Goal: Task Accomplishment & Management: Manage account settings

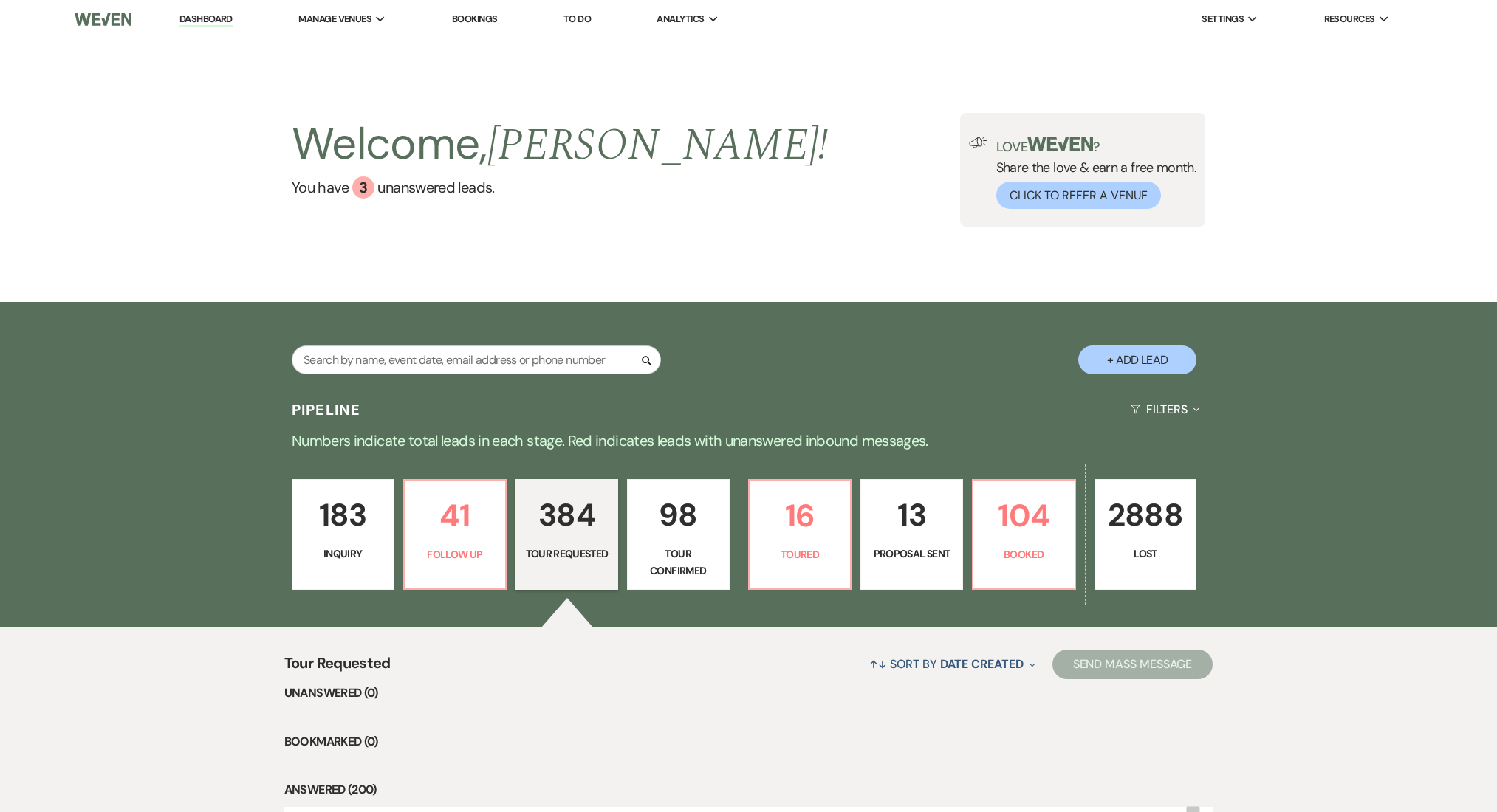
select select "2"
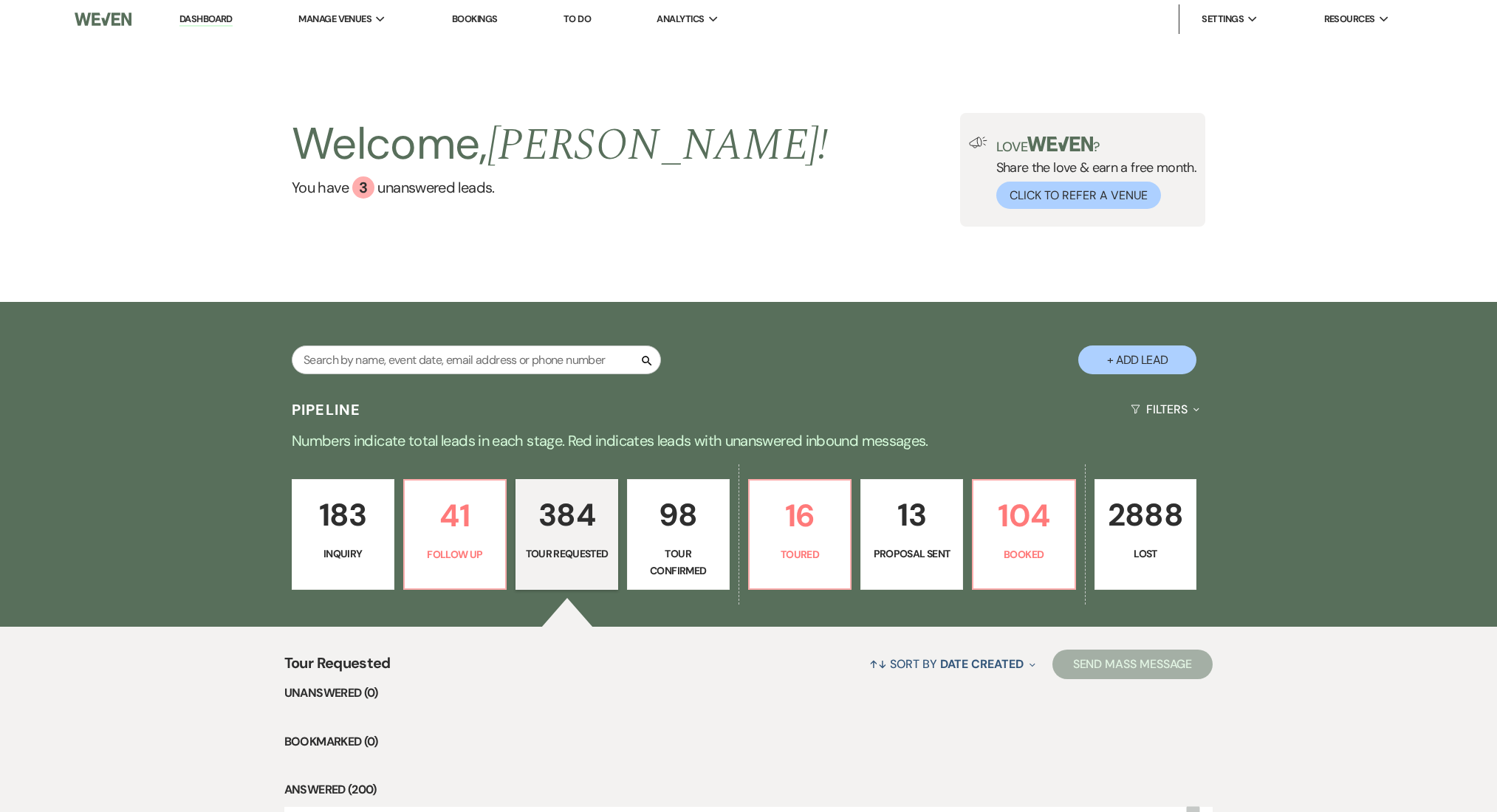
select select "2"
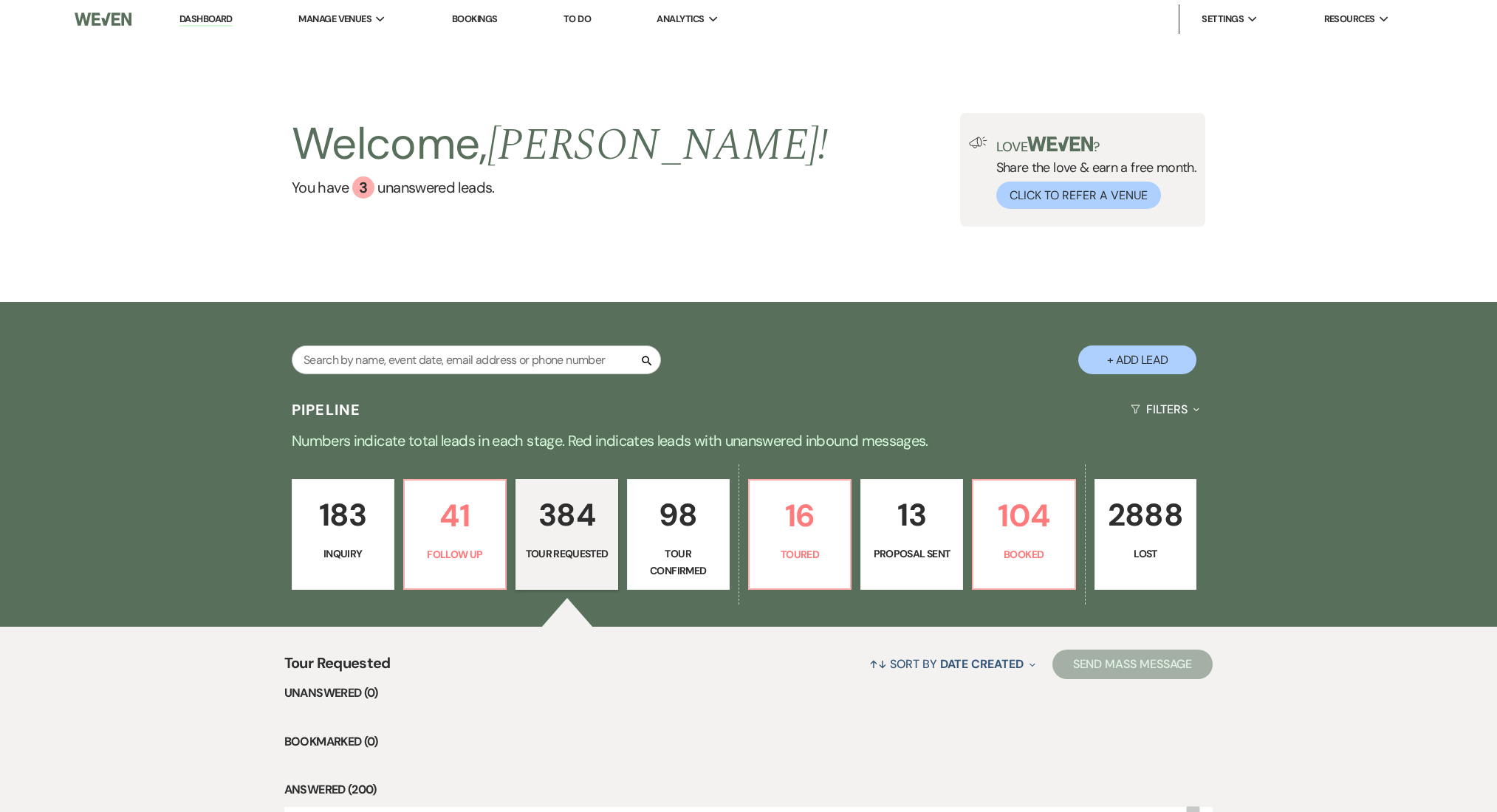
select select "2"
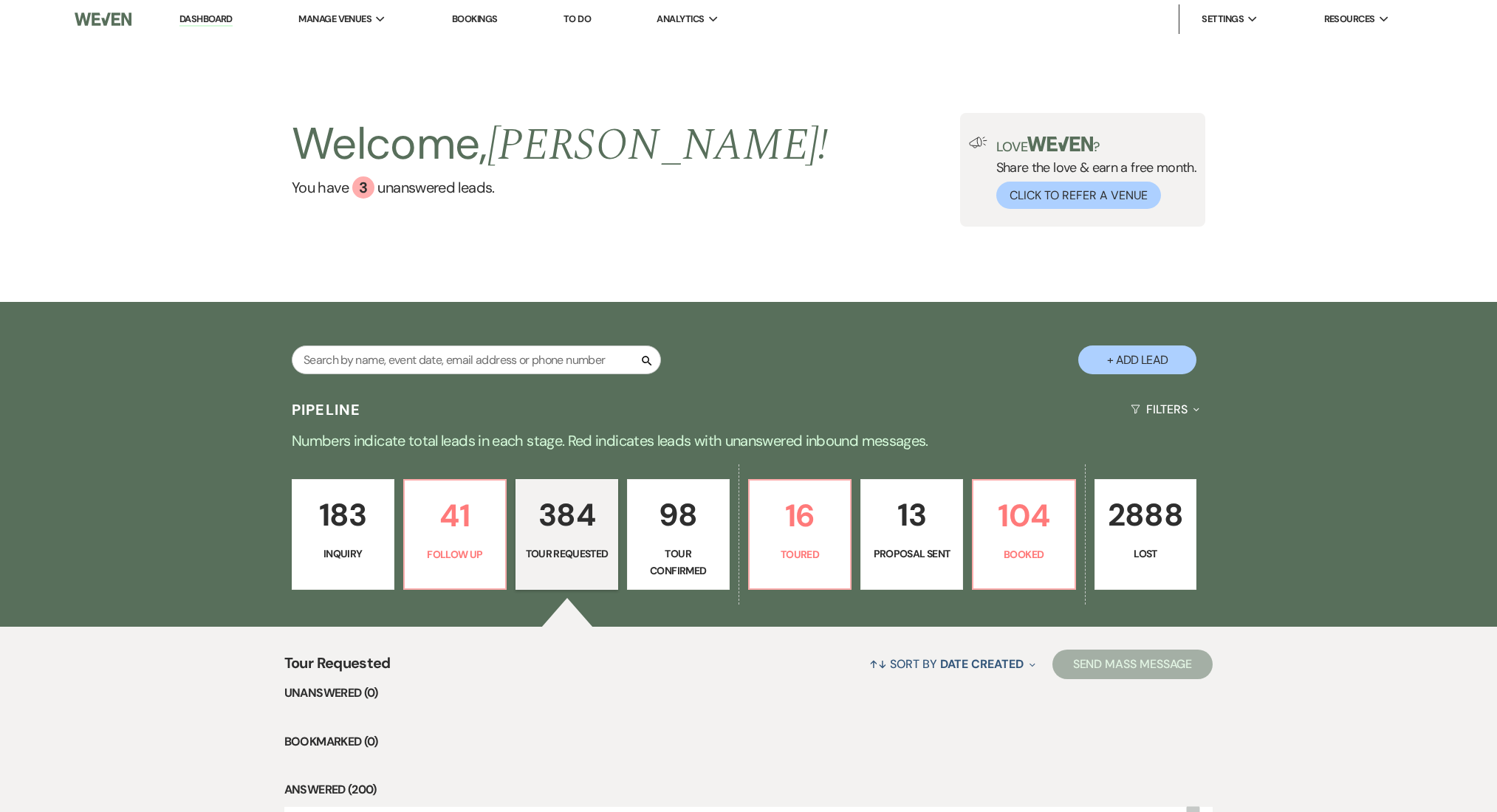
select select "2"
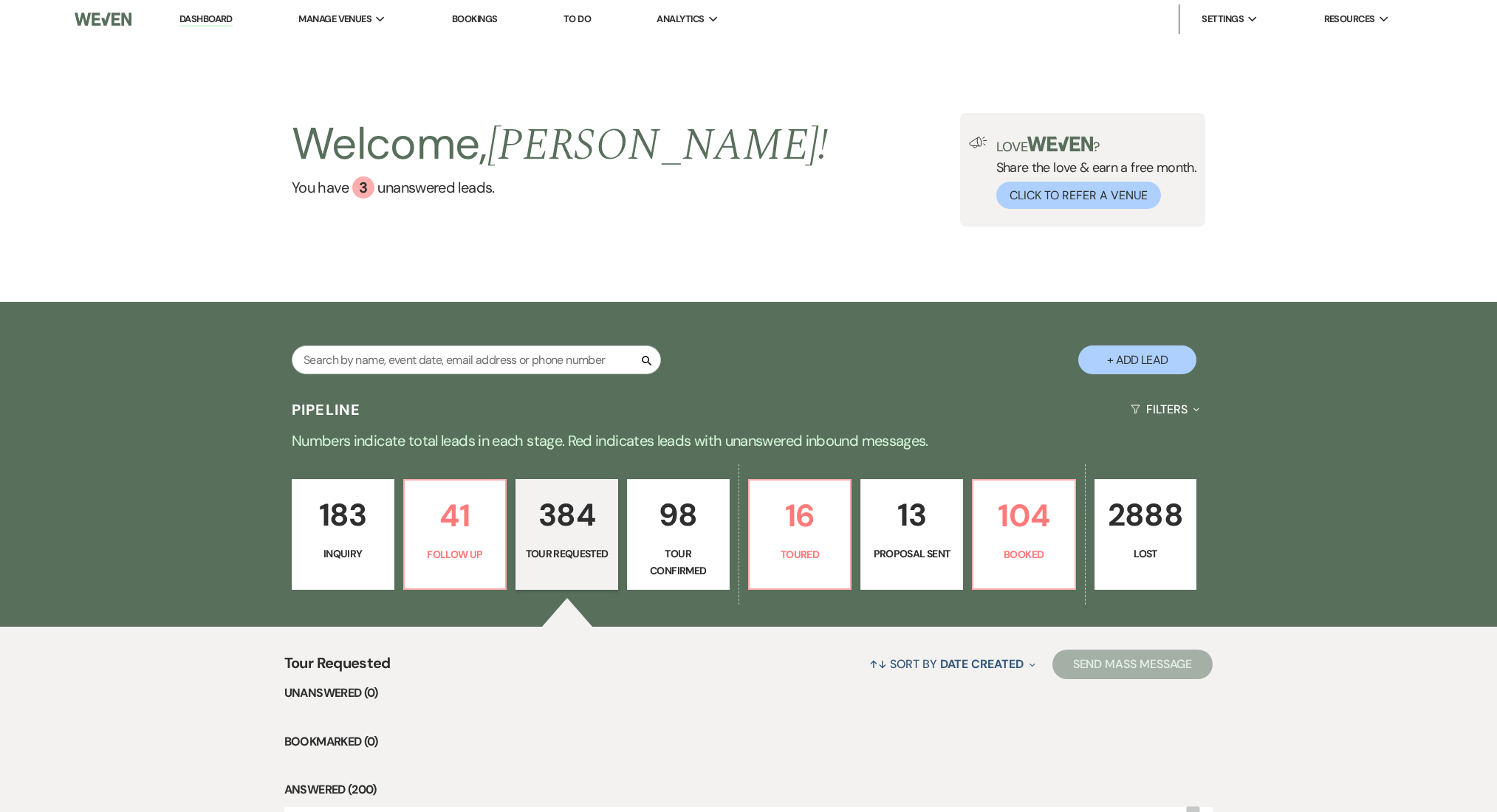
select select "2"
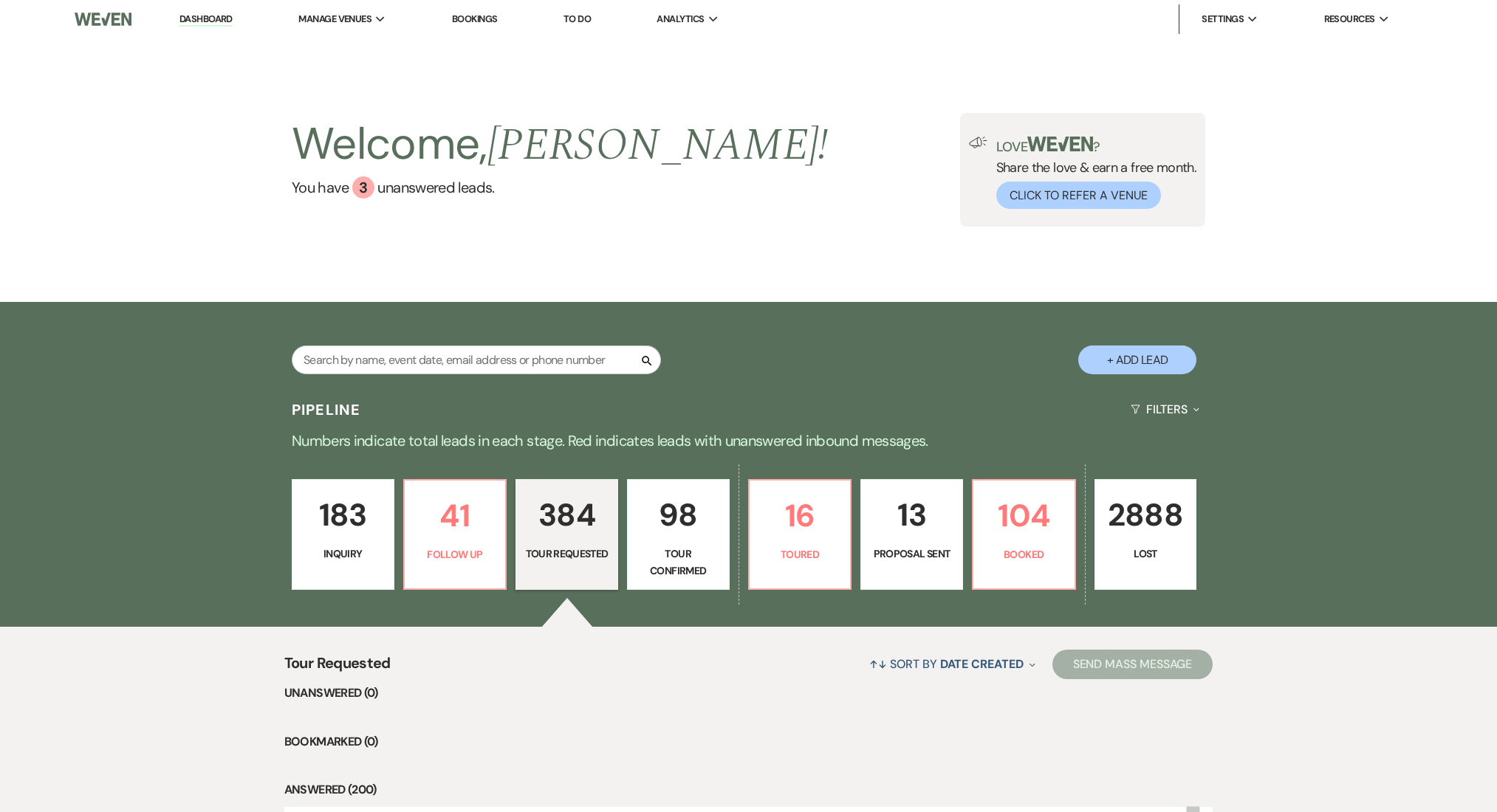
select select "2"
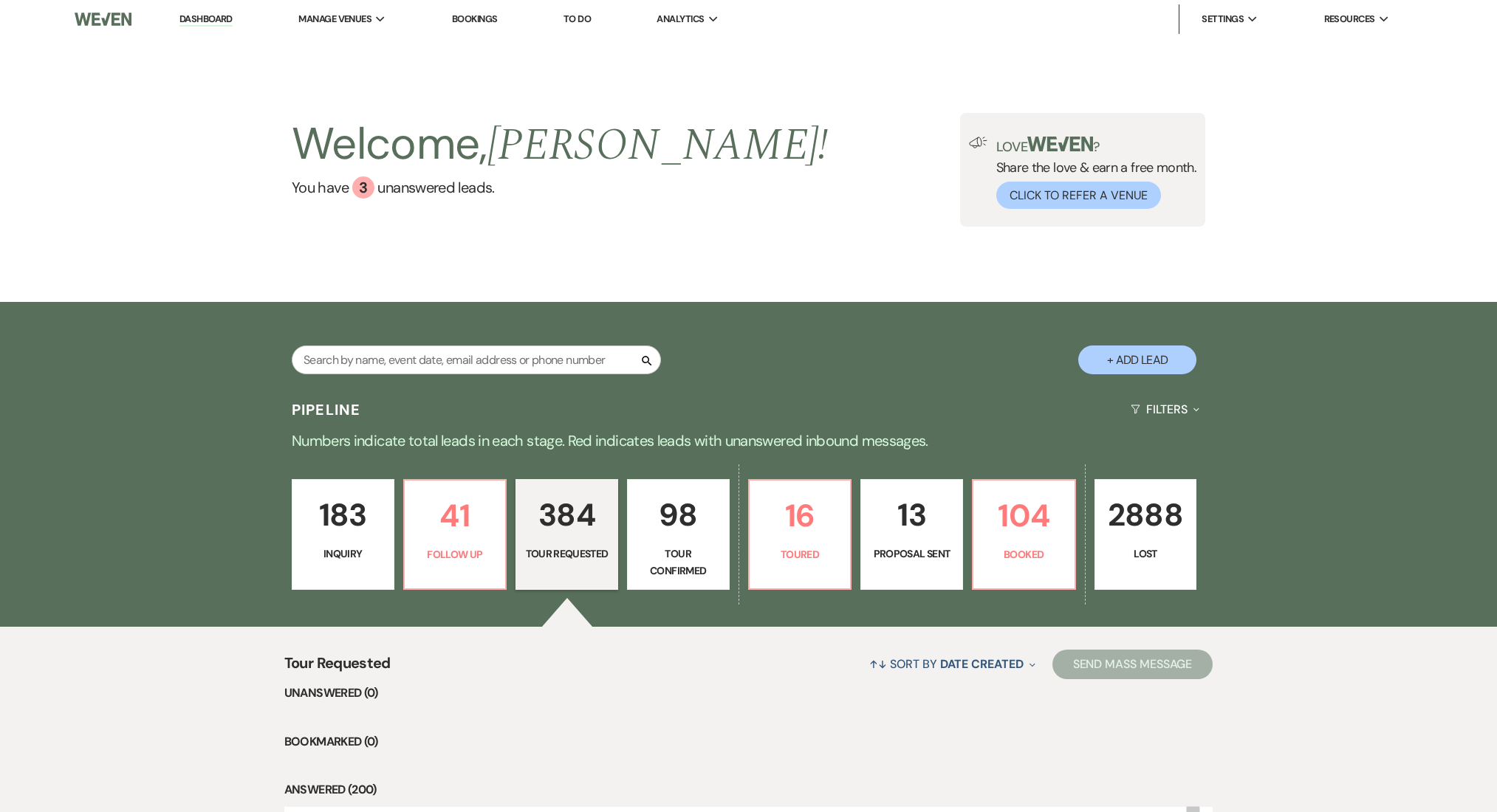
select select "2"
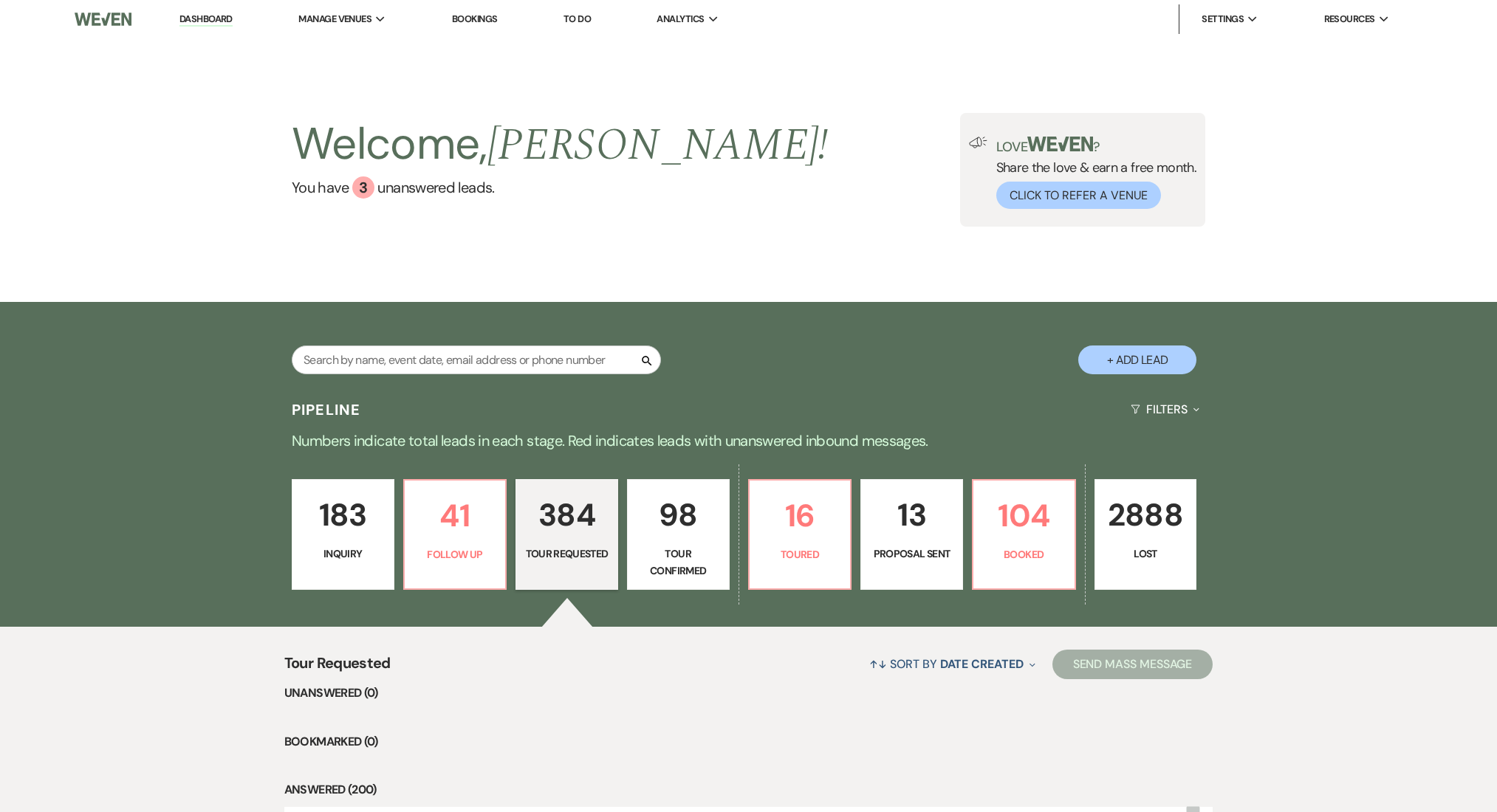
select select "2"
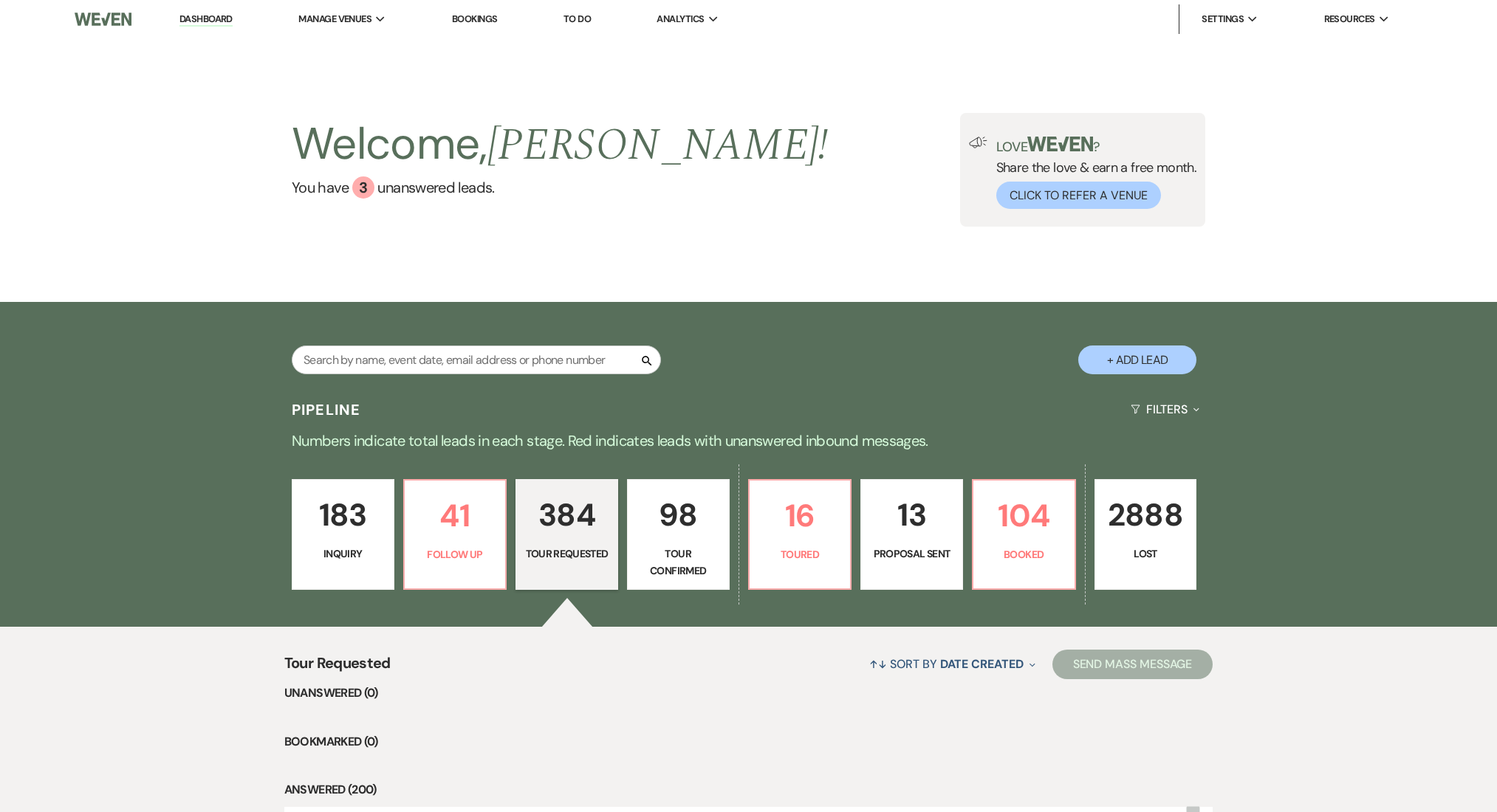
select select "2"
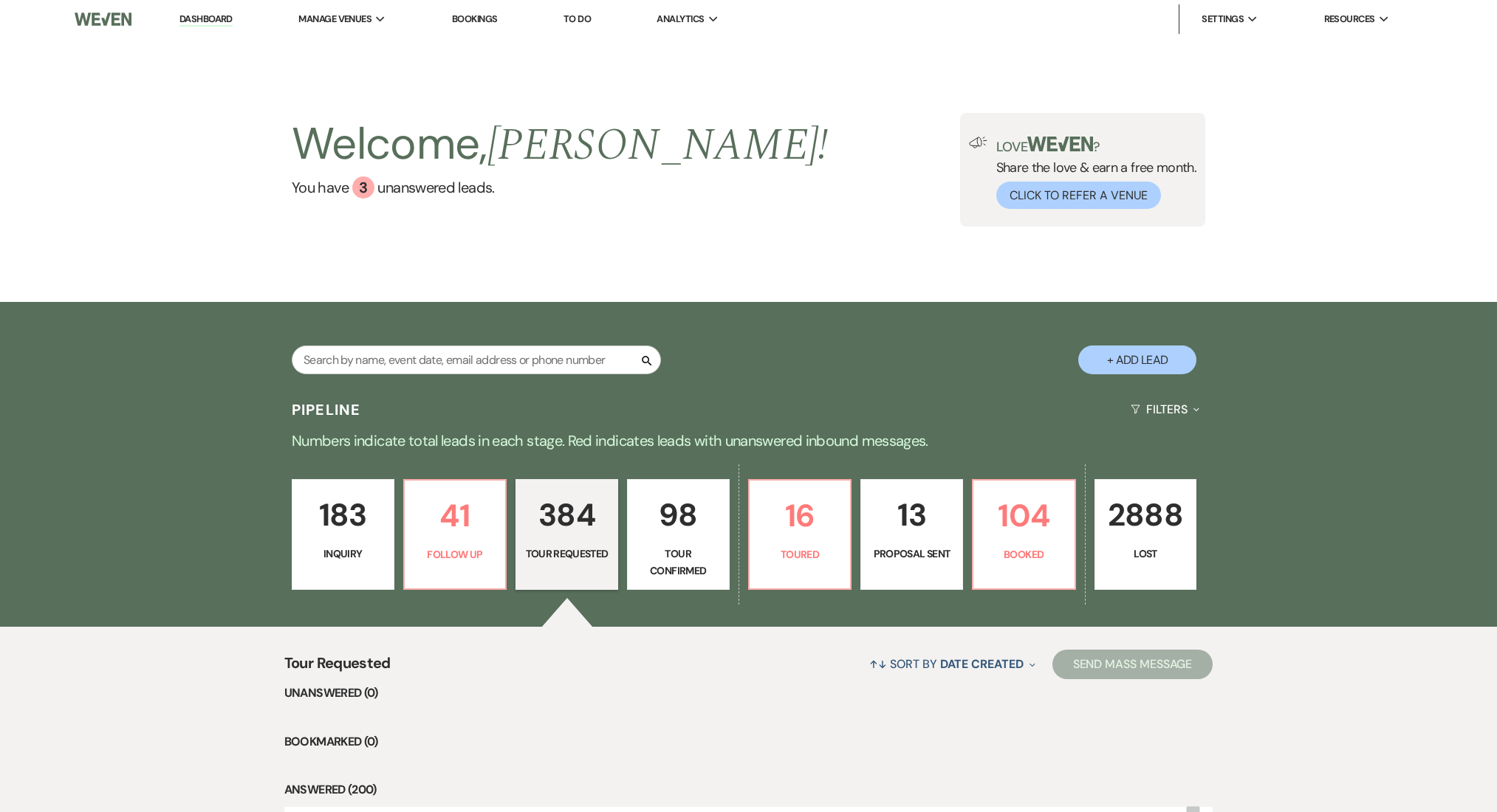
select select "2"
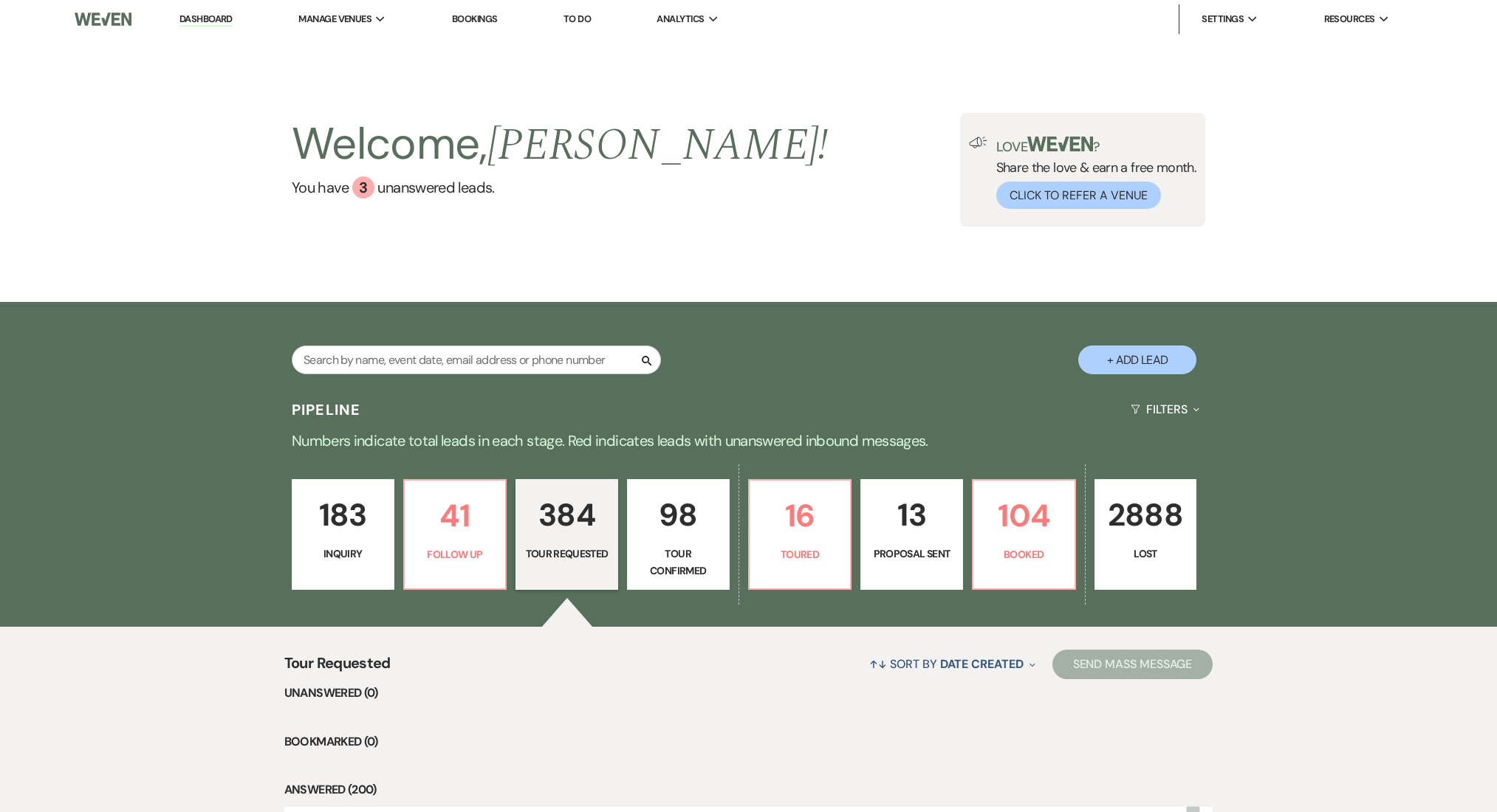
select select "2"
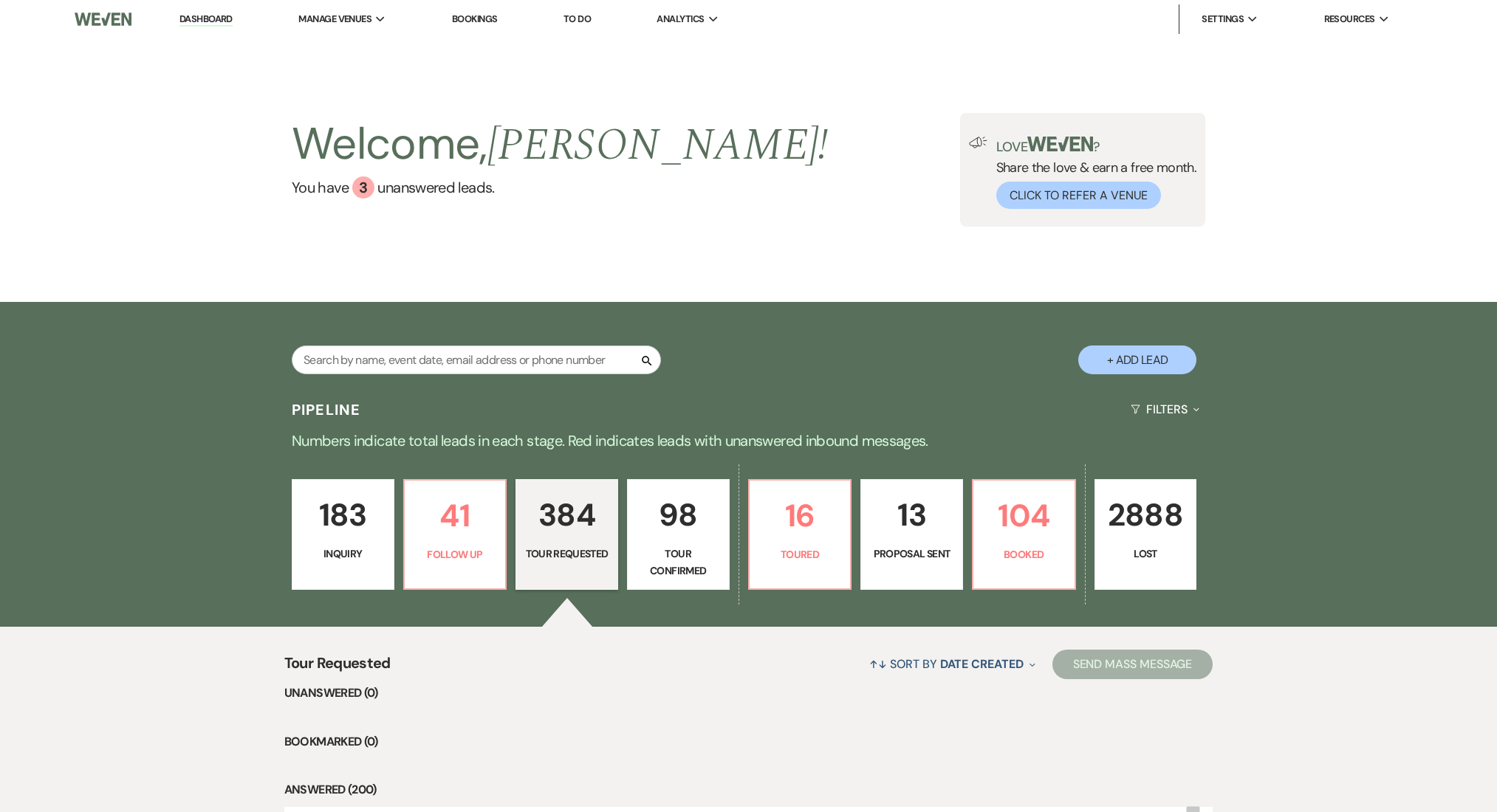
select select "2"
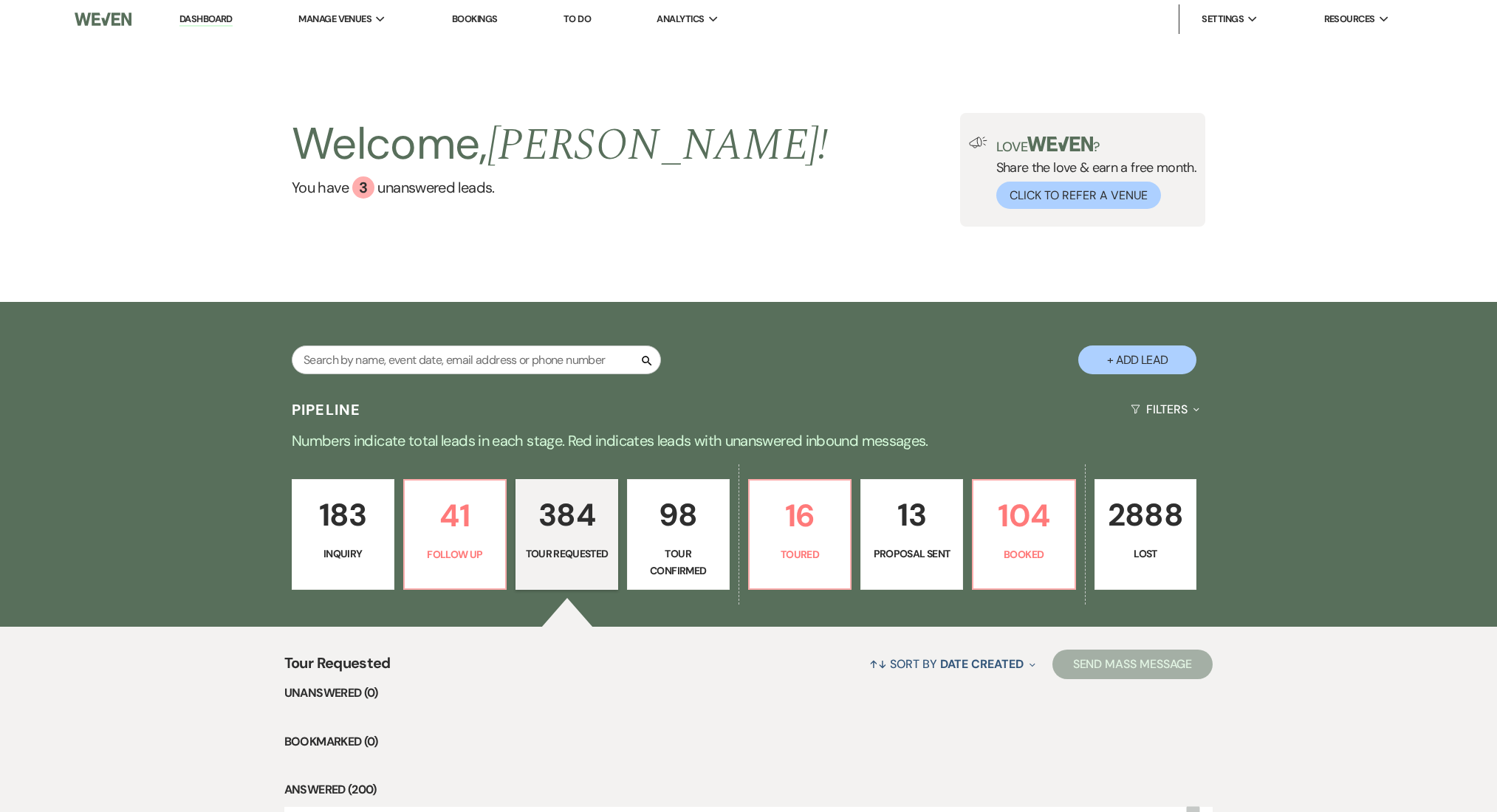
select select "2"
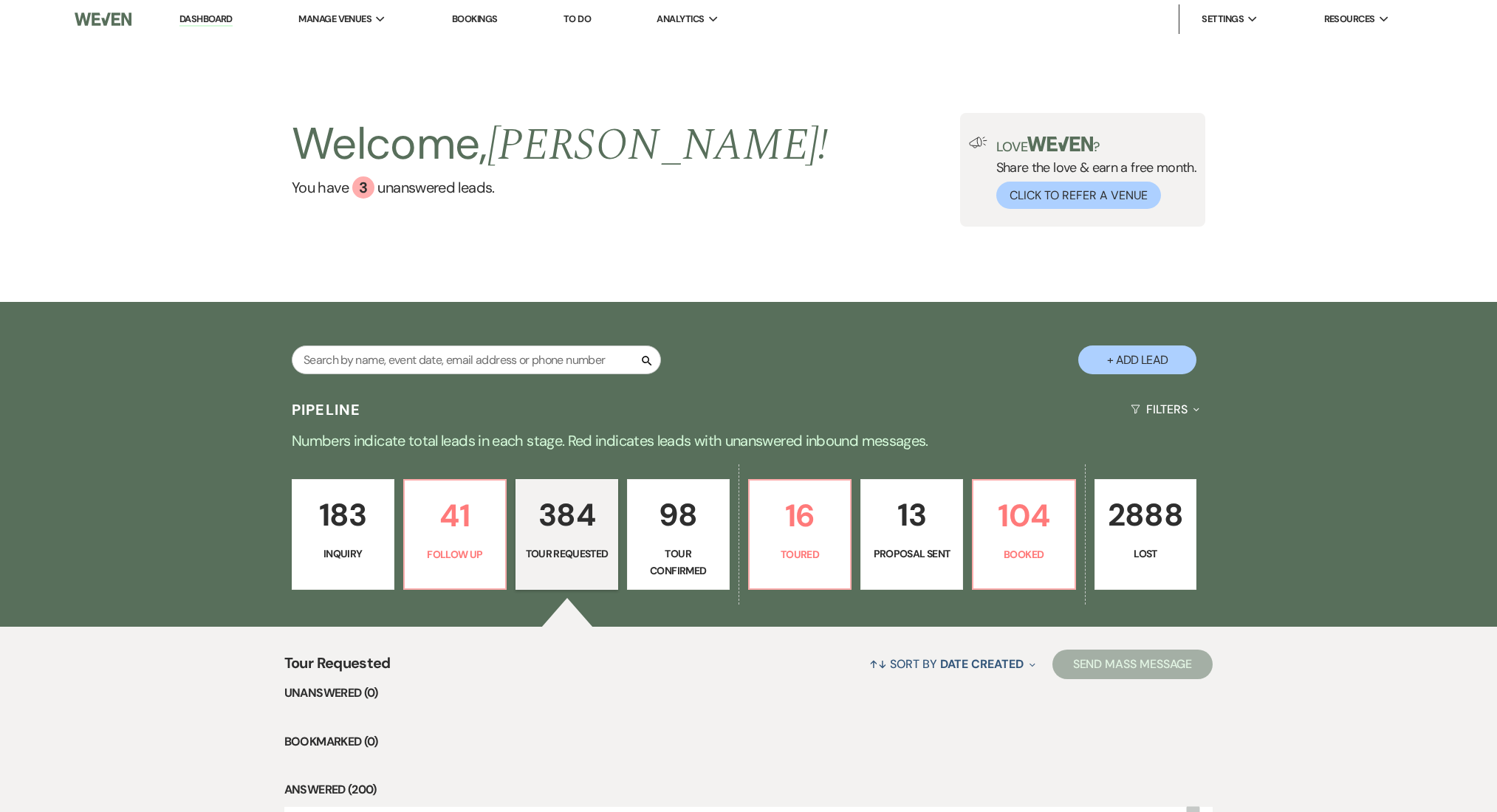
select select "2"
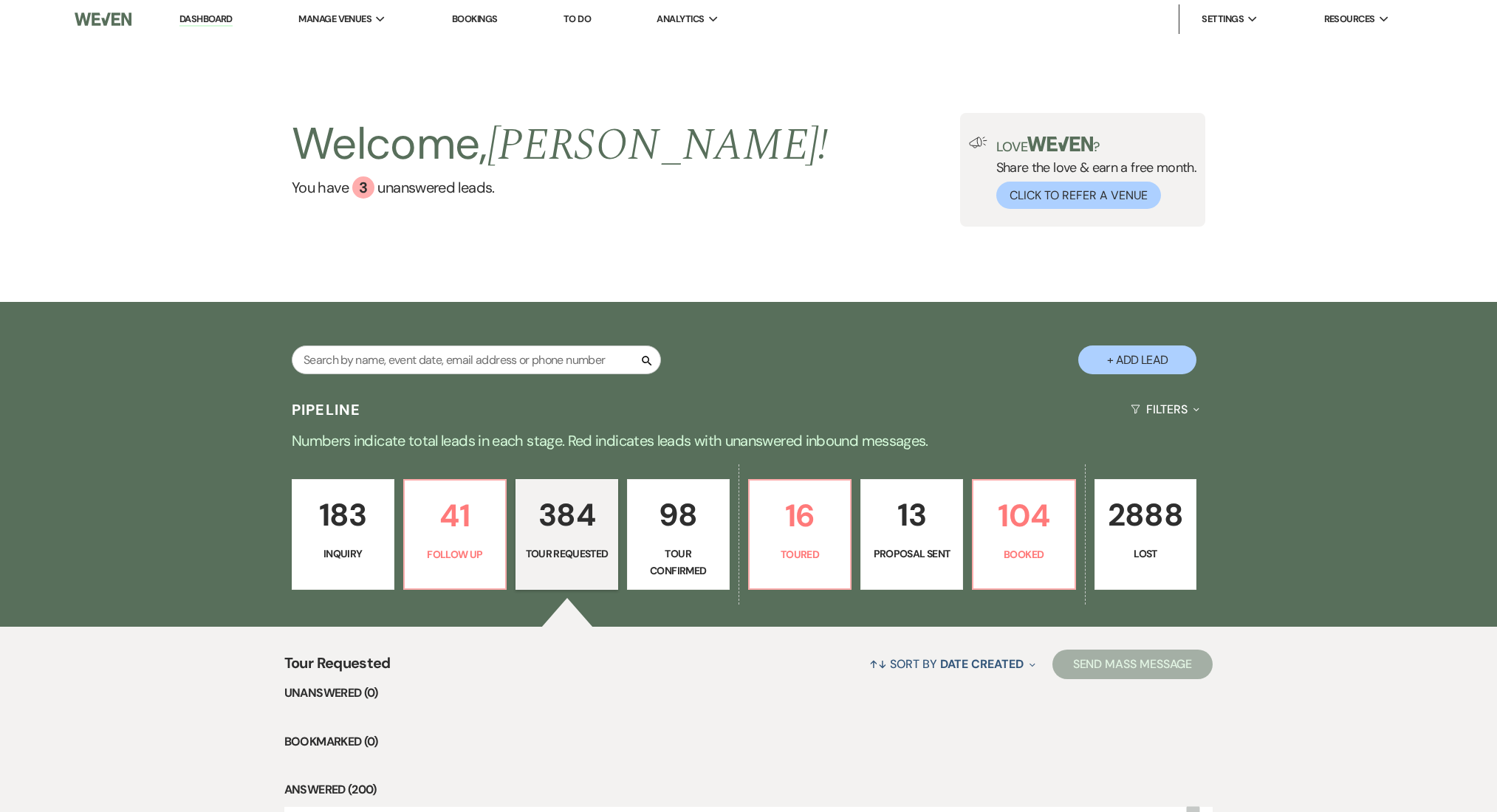
select select "2"
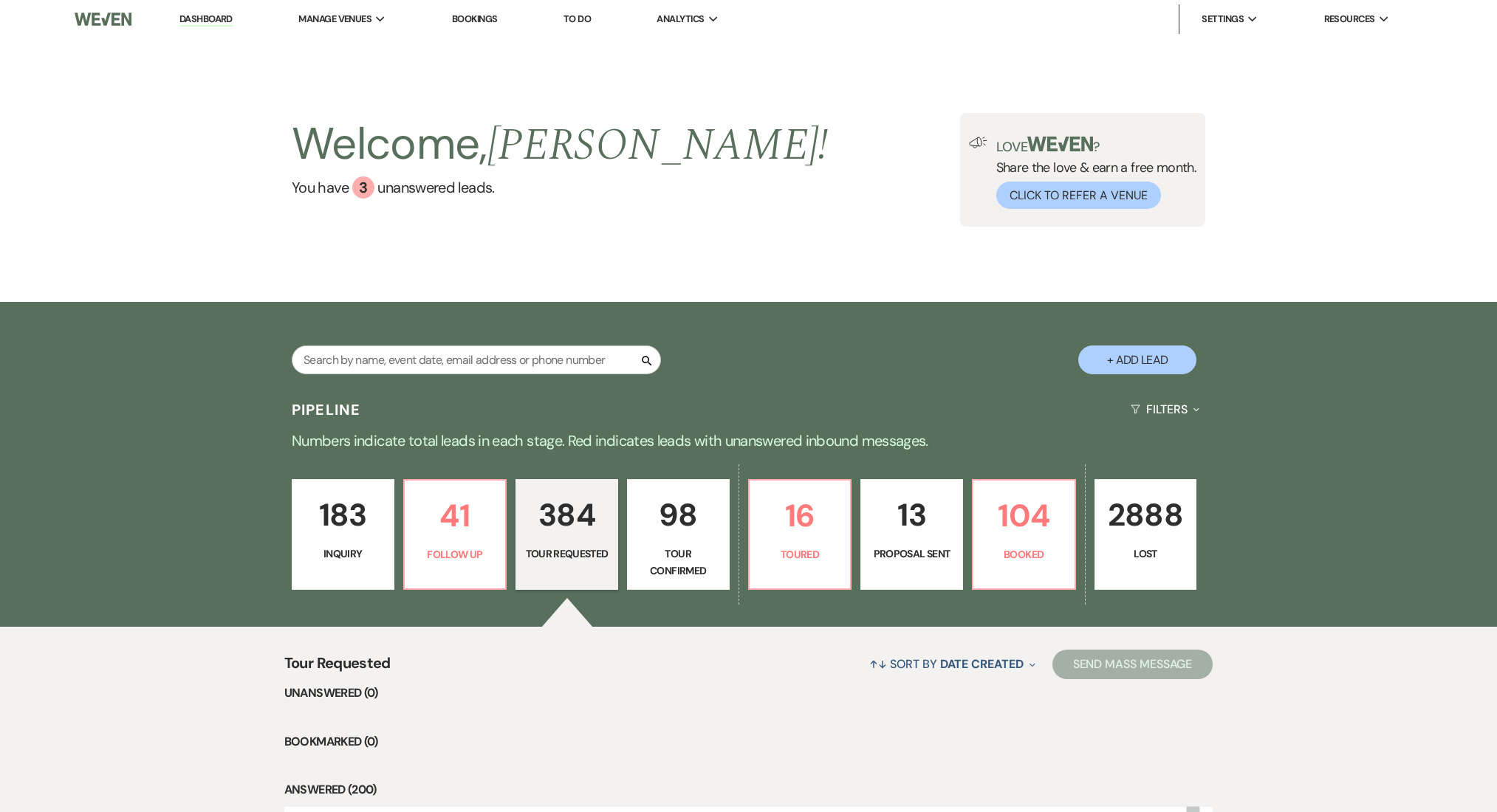
select select "2"
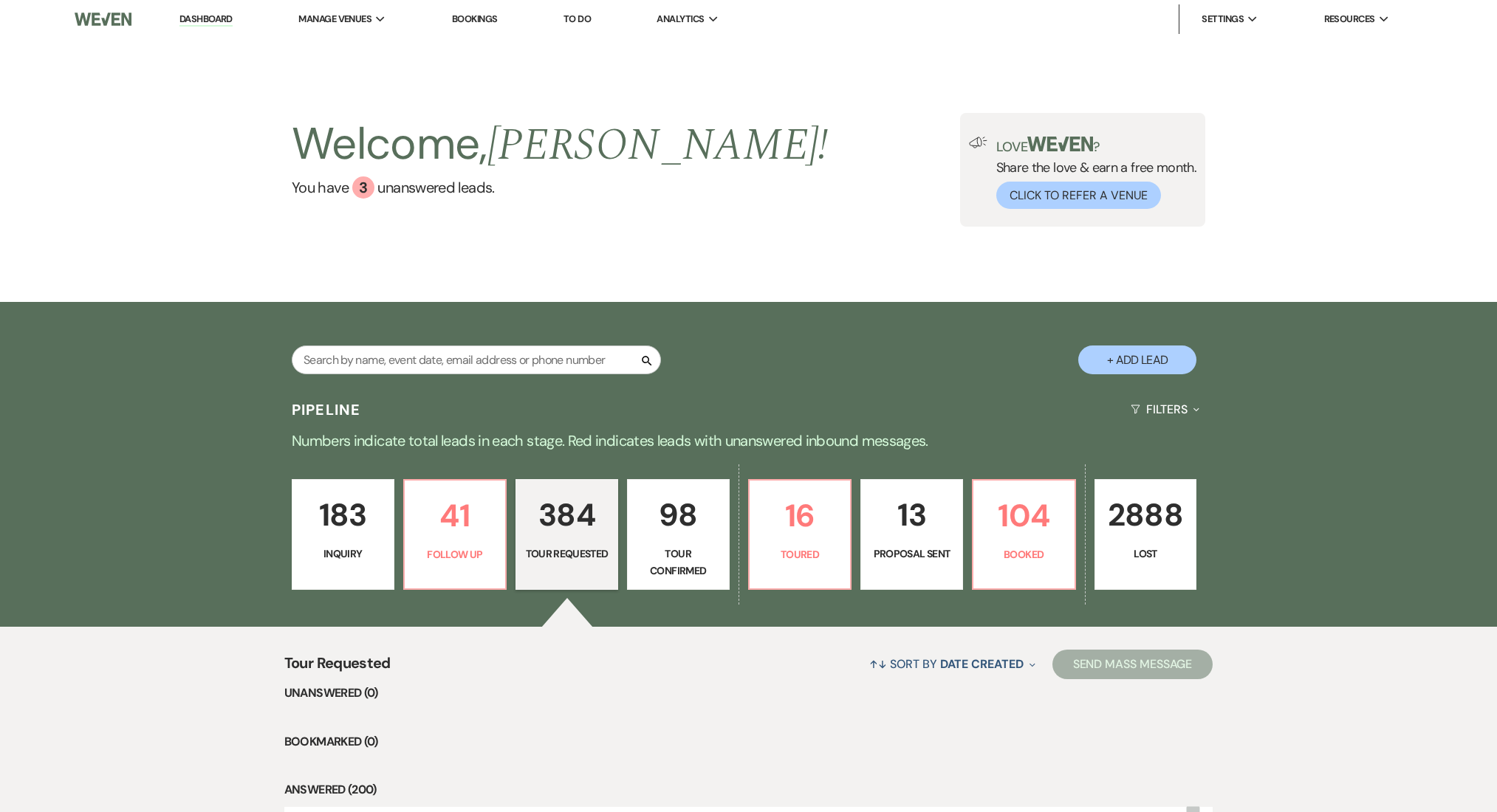
select select "2"
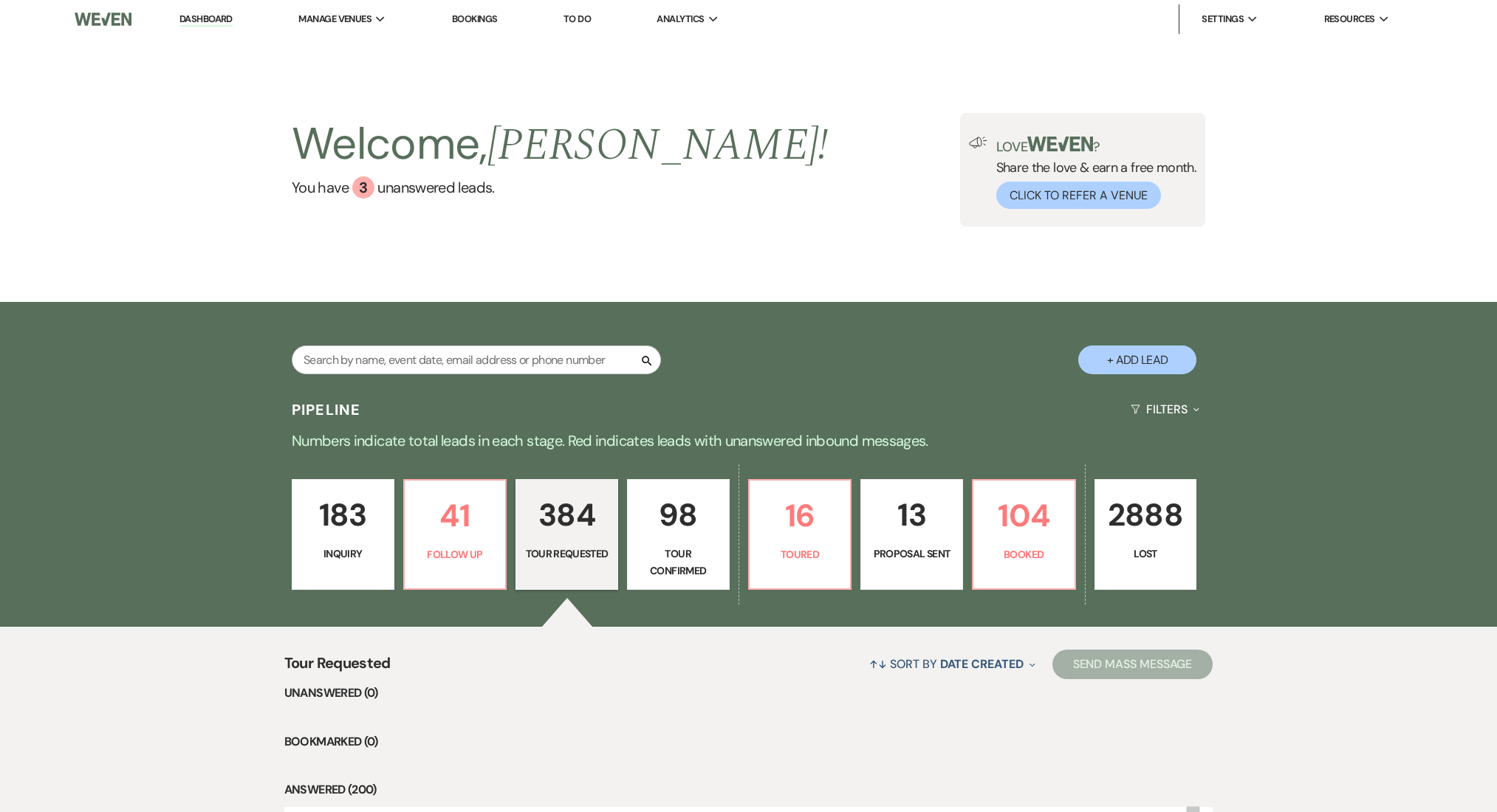
select select "2"
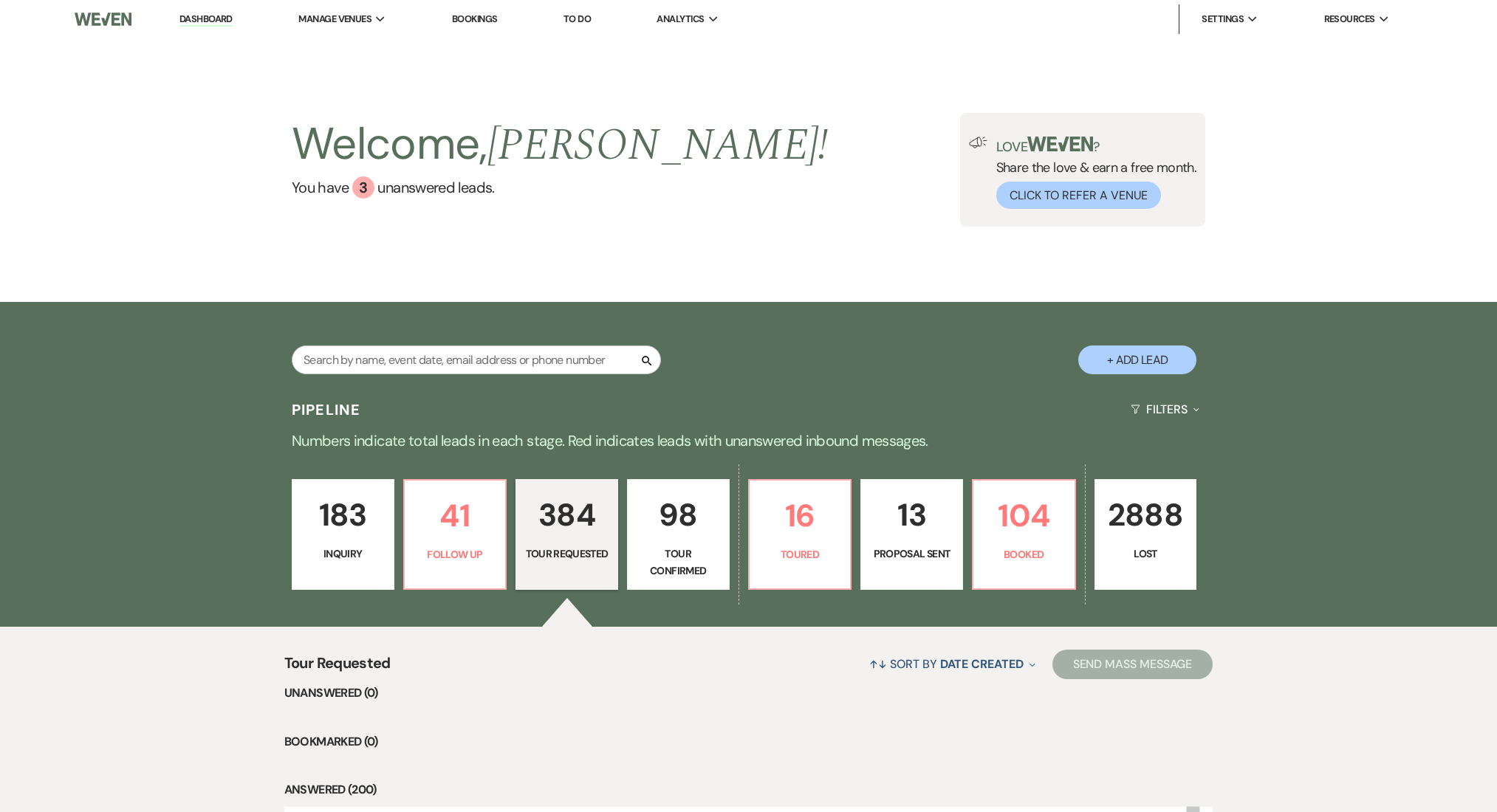
select select "2"
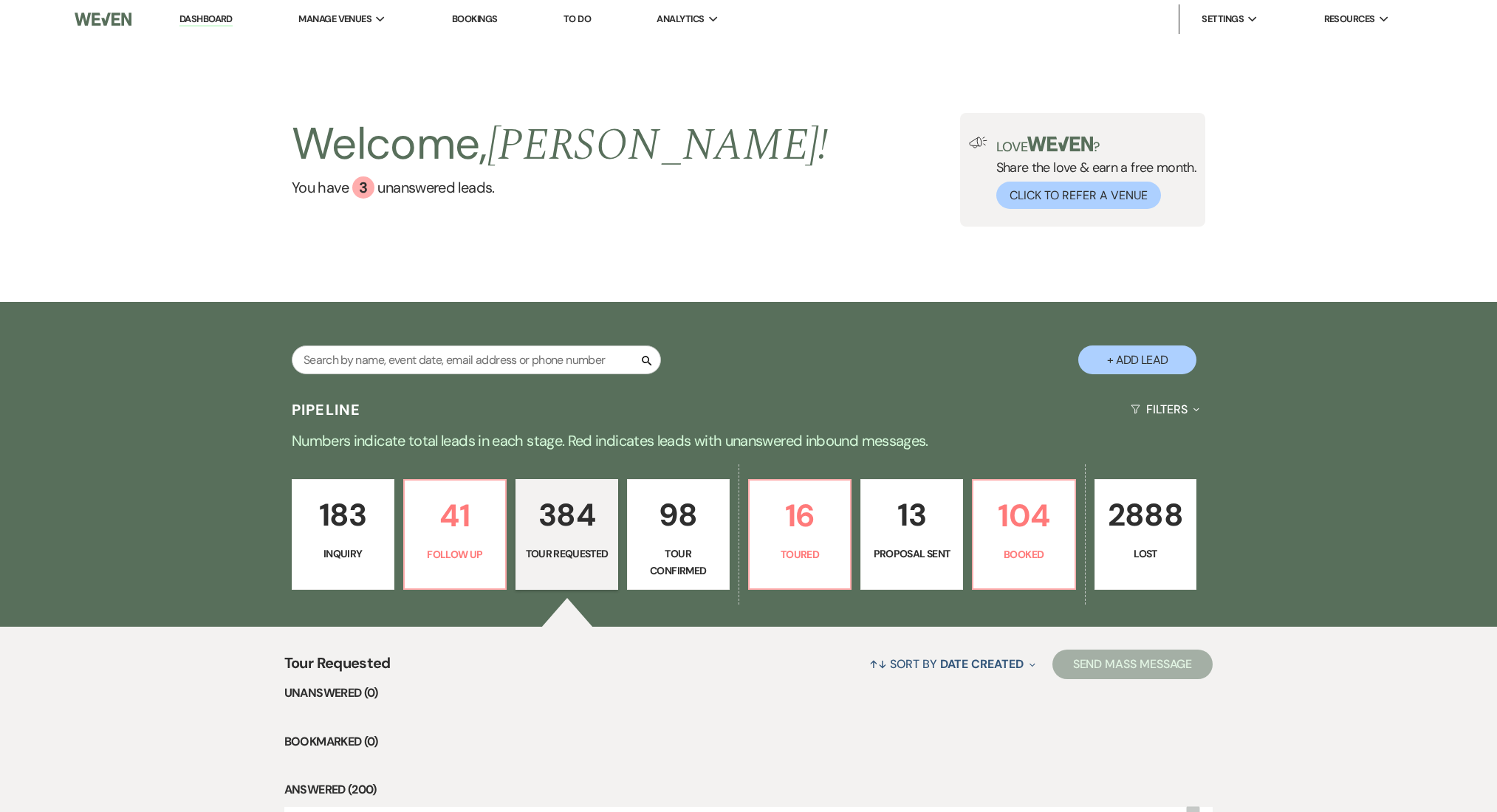
select select "2"
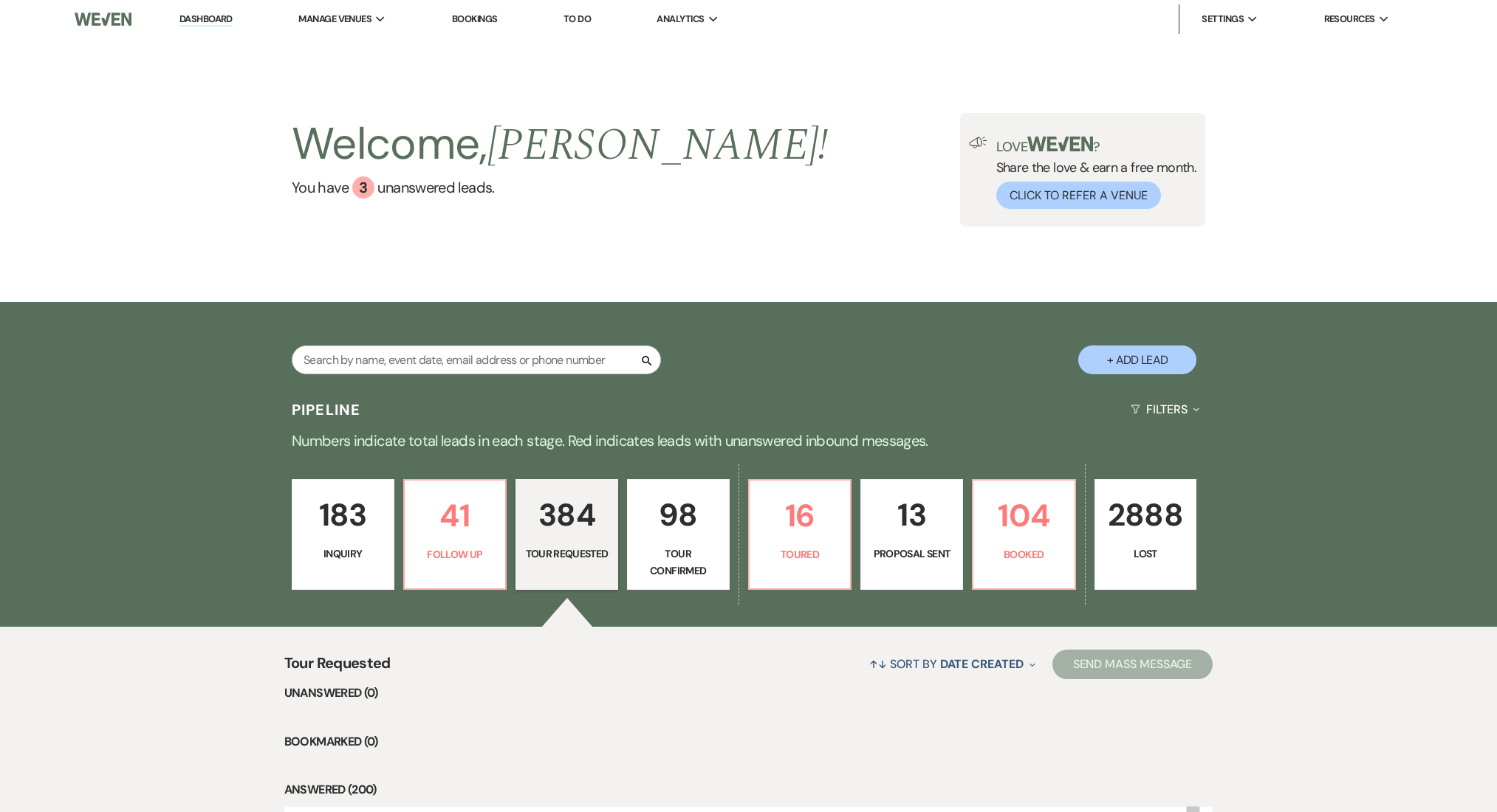
select select "2"
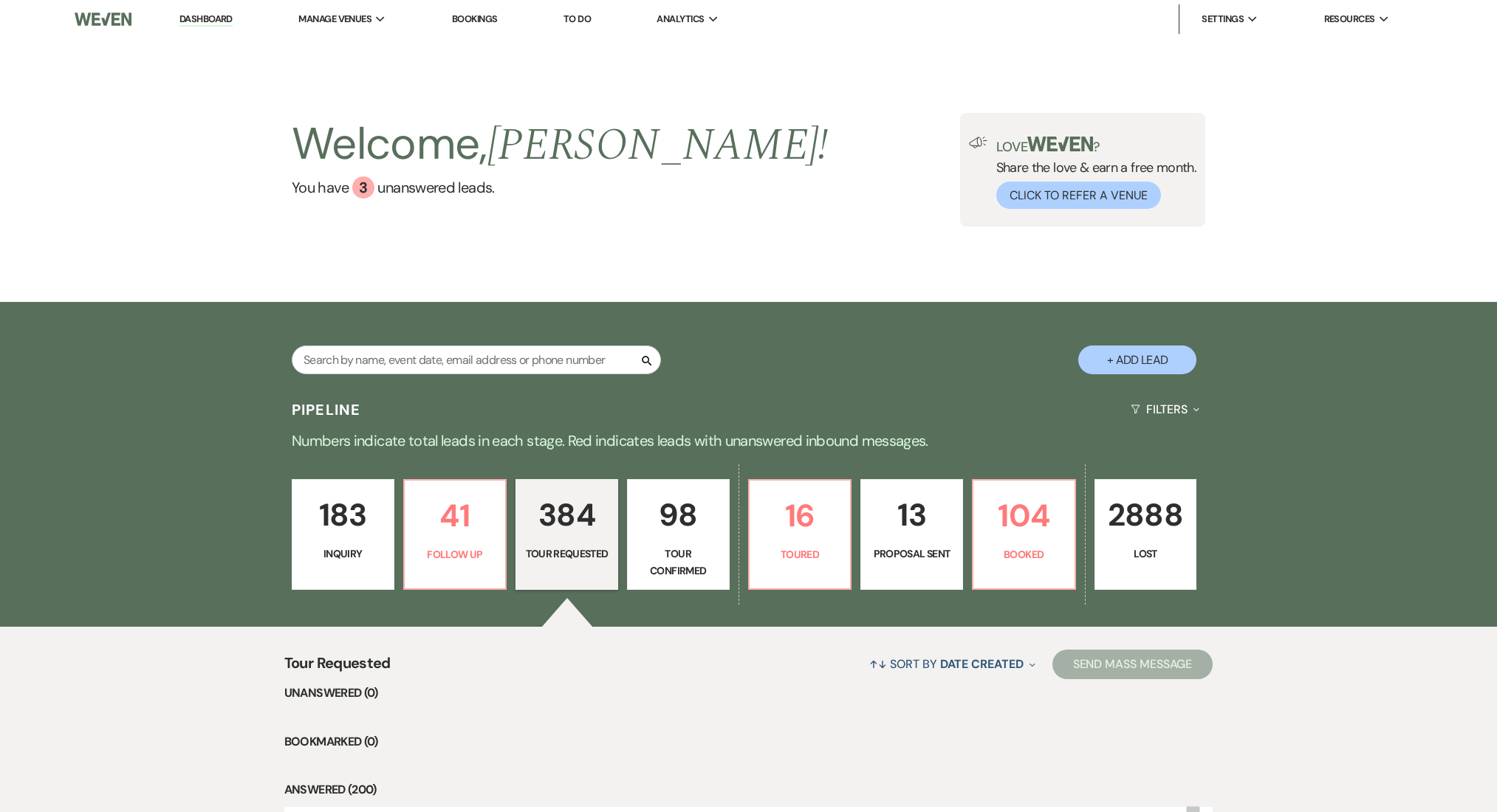
select select "2"
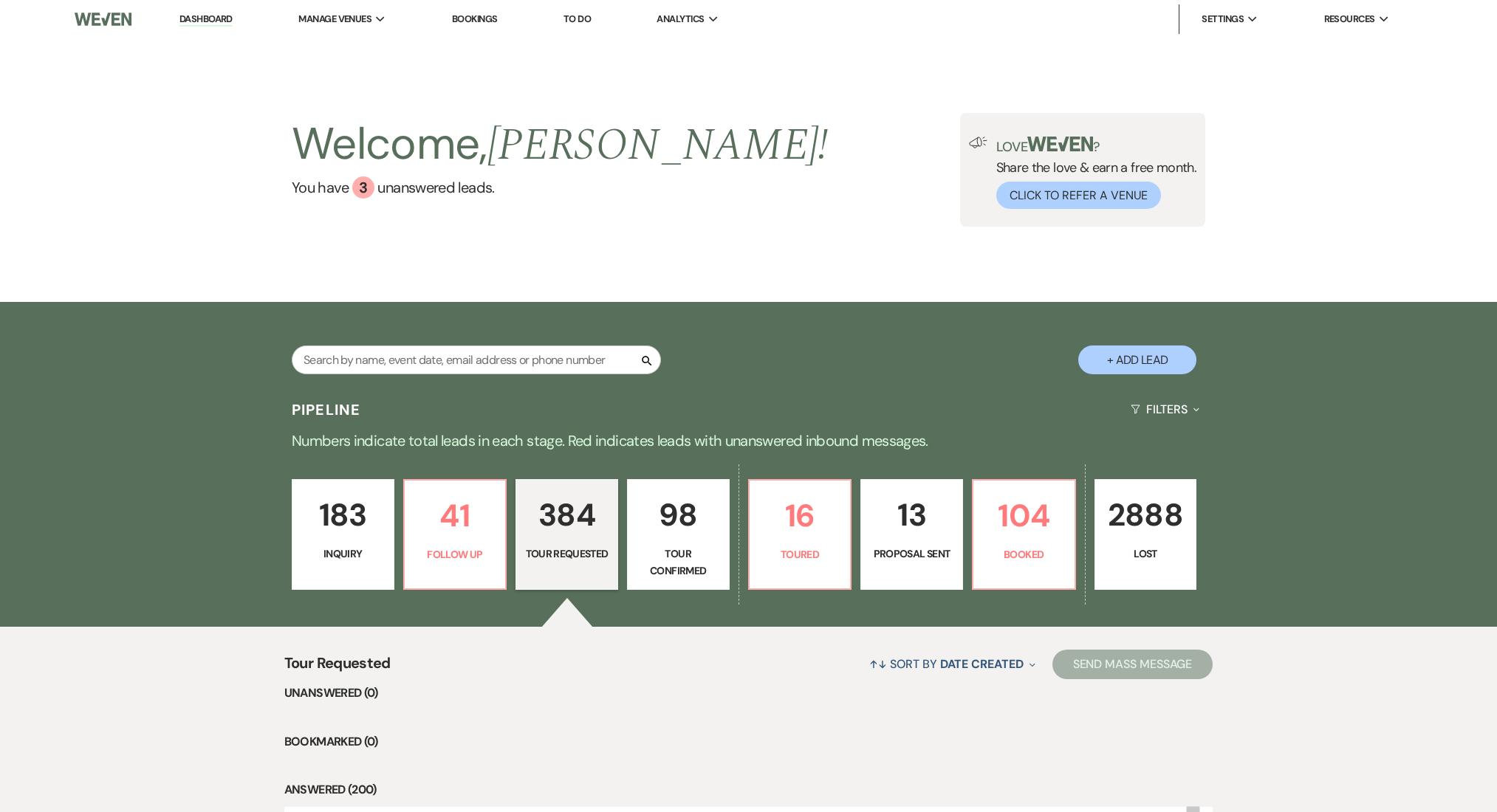
select select "2"
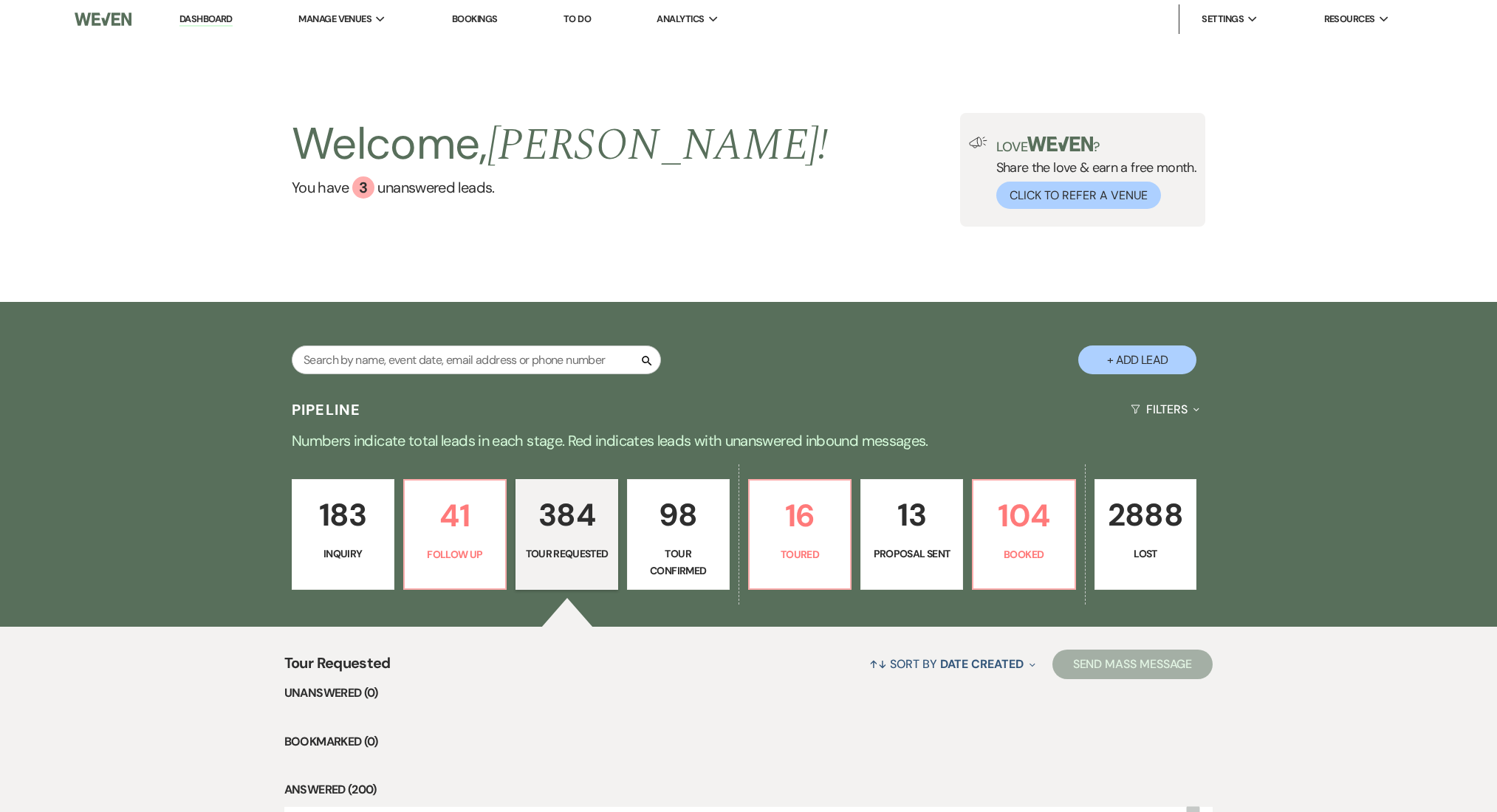
select select "2"
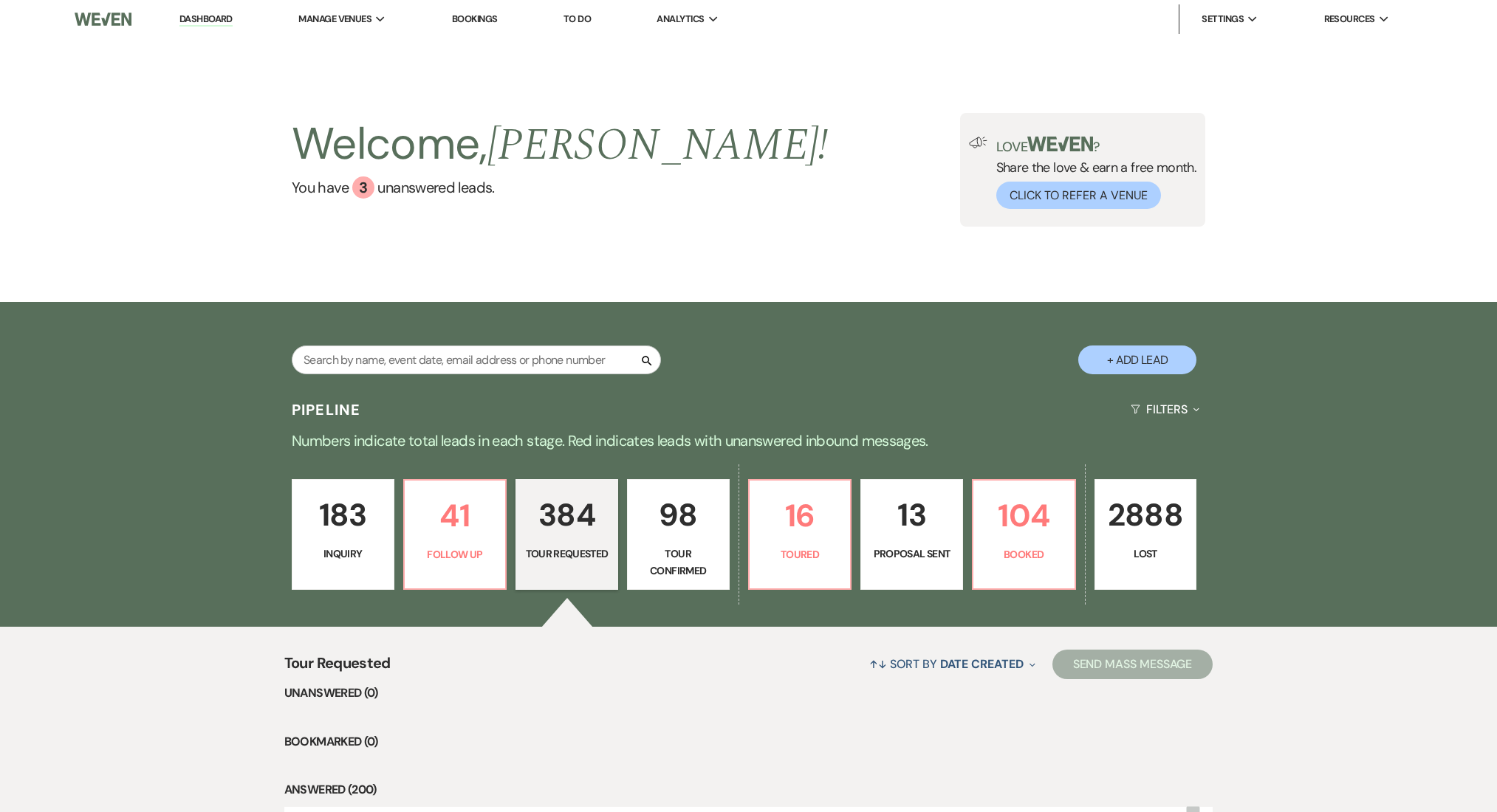
select select "2"
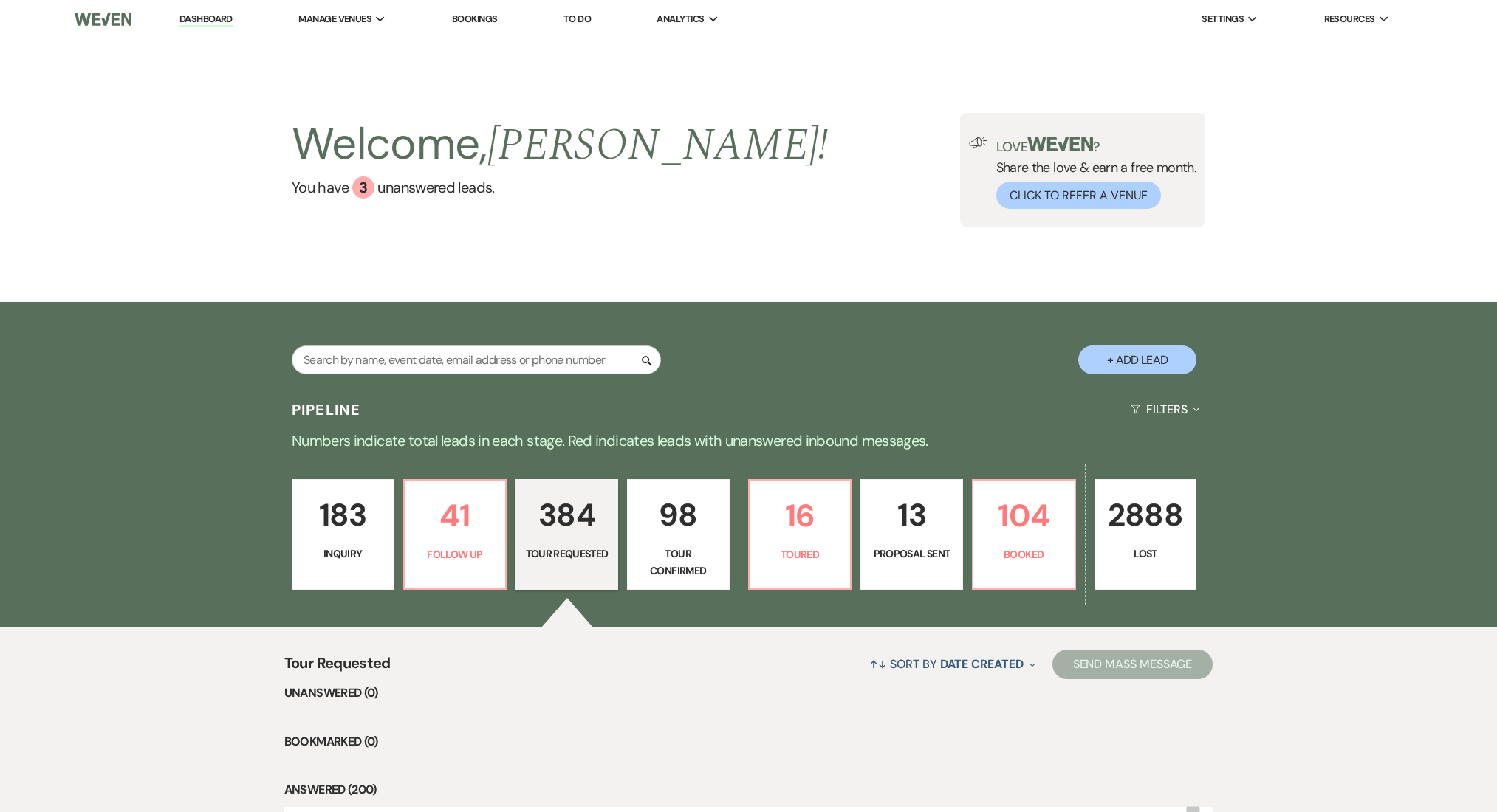
select select "2"
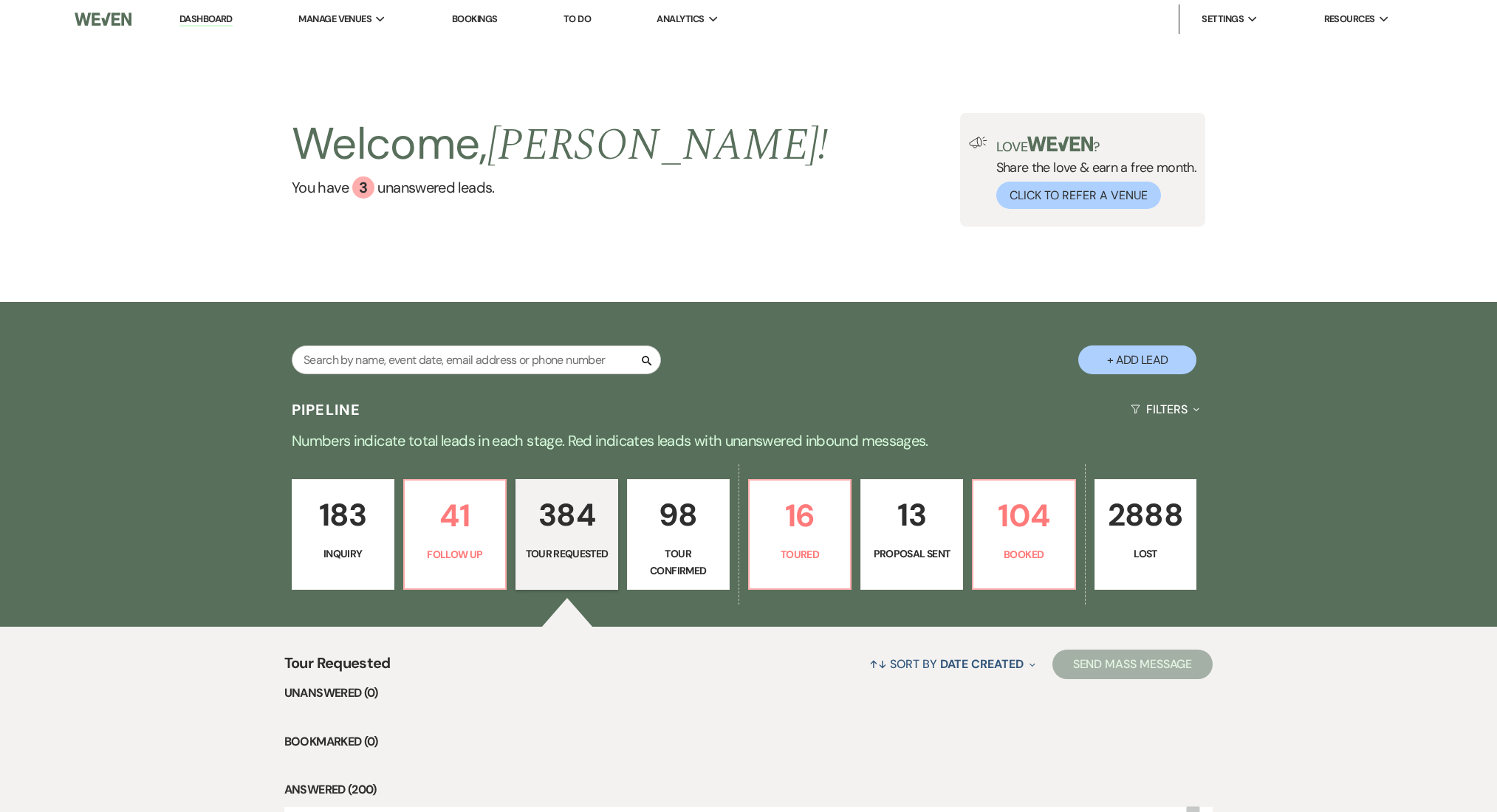
select select "2"
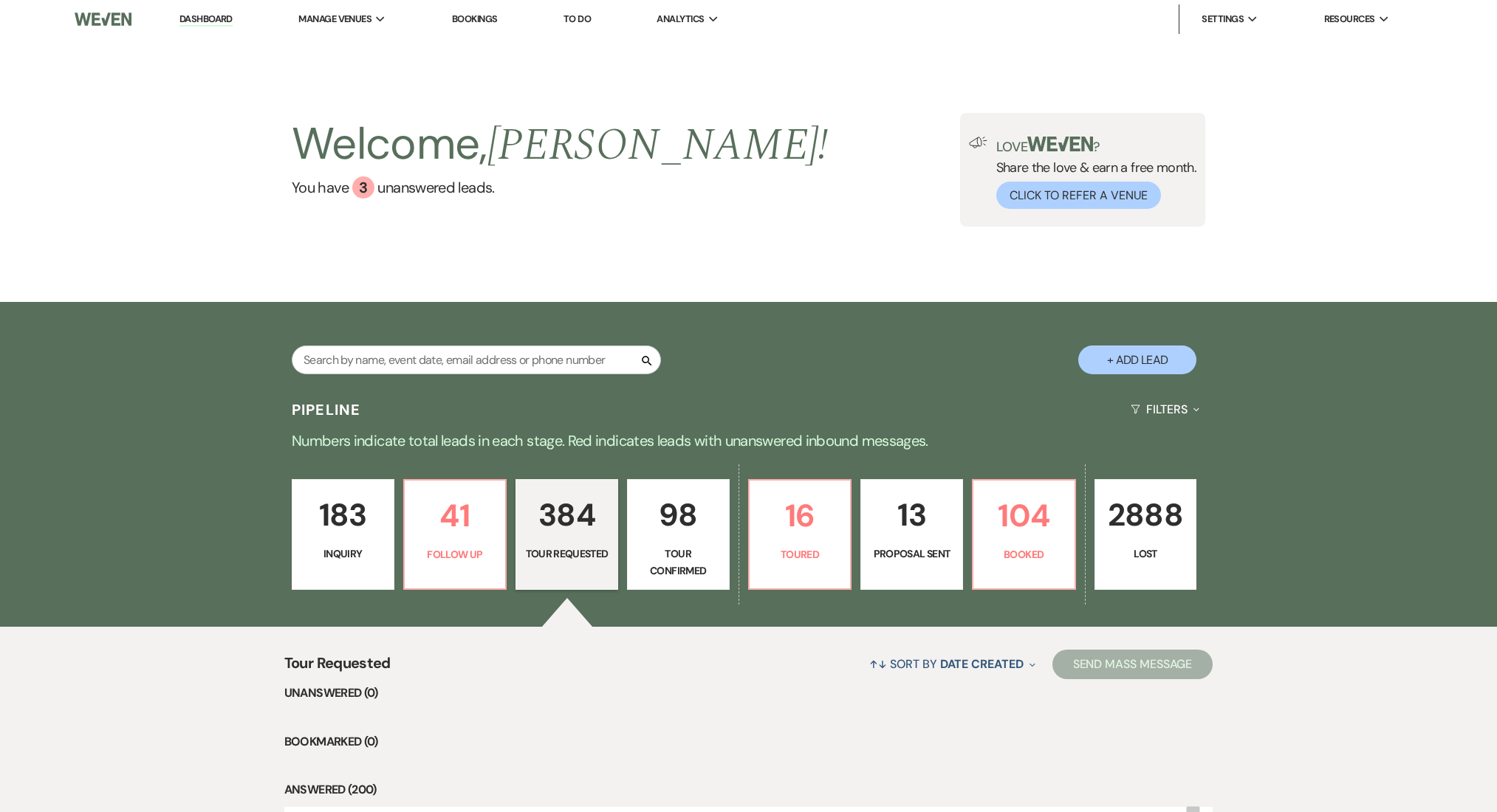
select select "2"
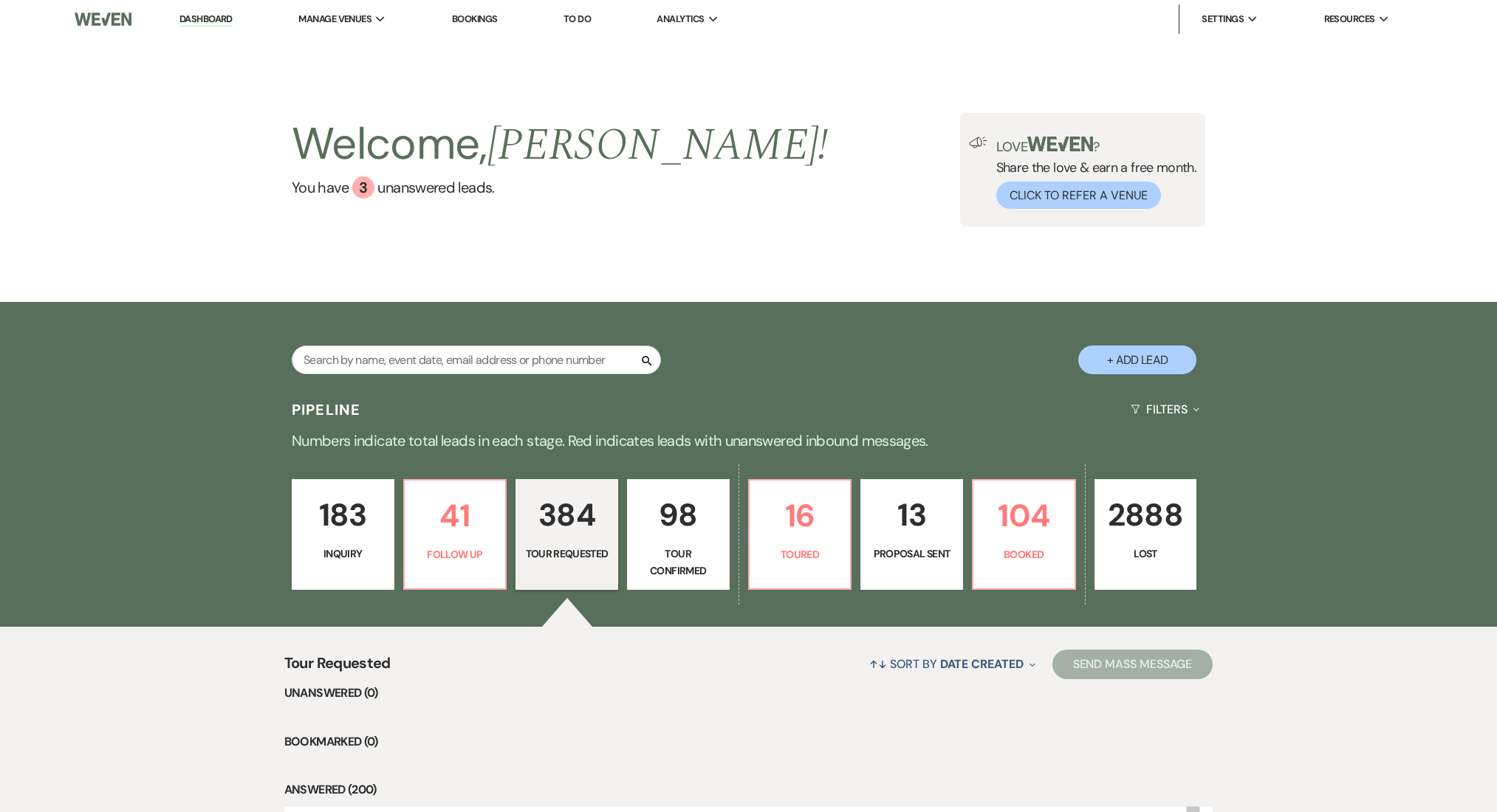
select select "2"
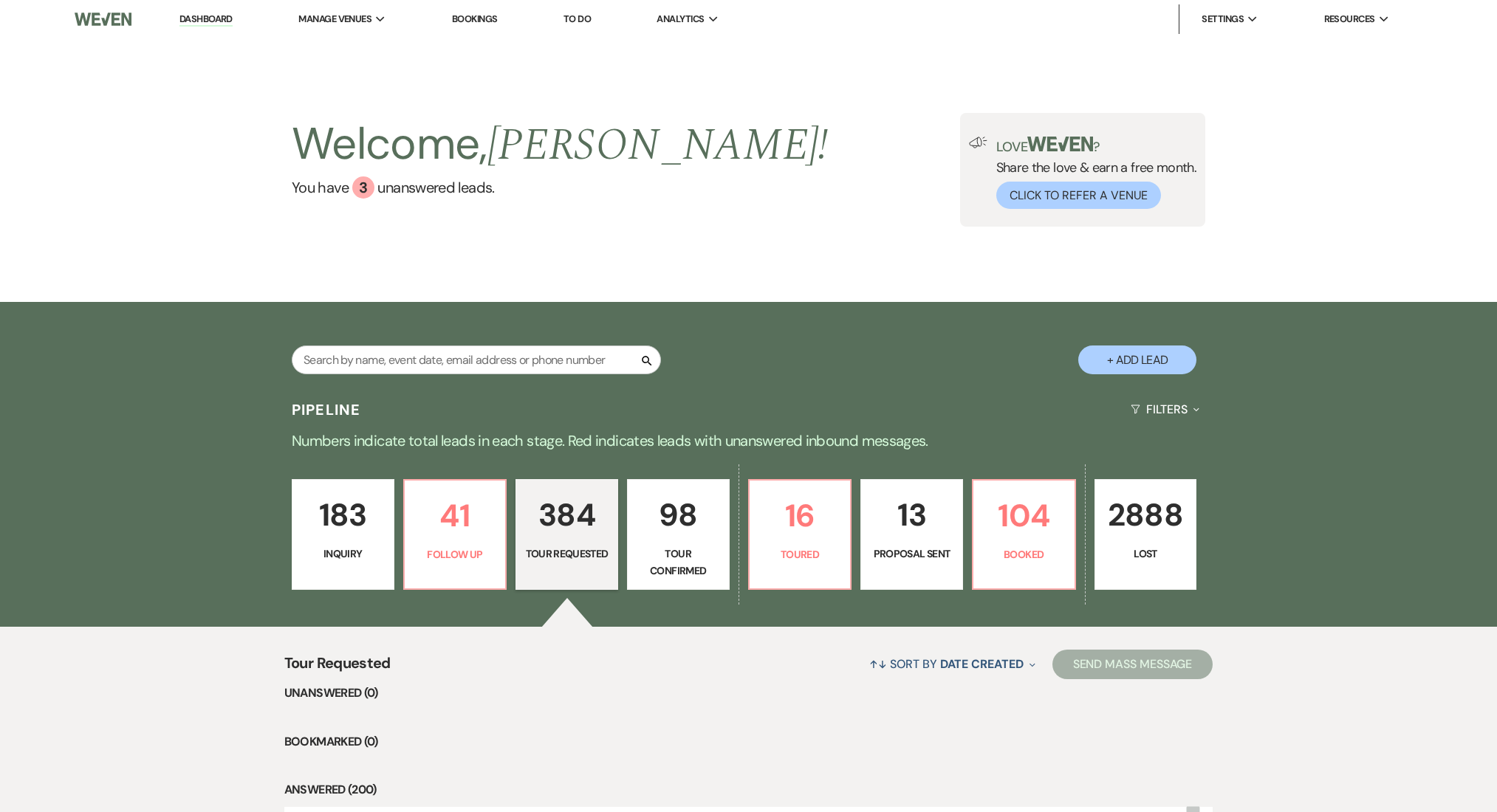
select select "2"
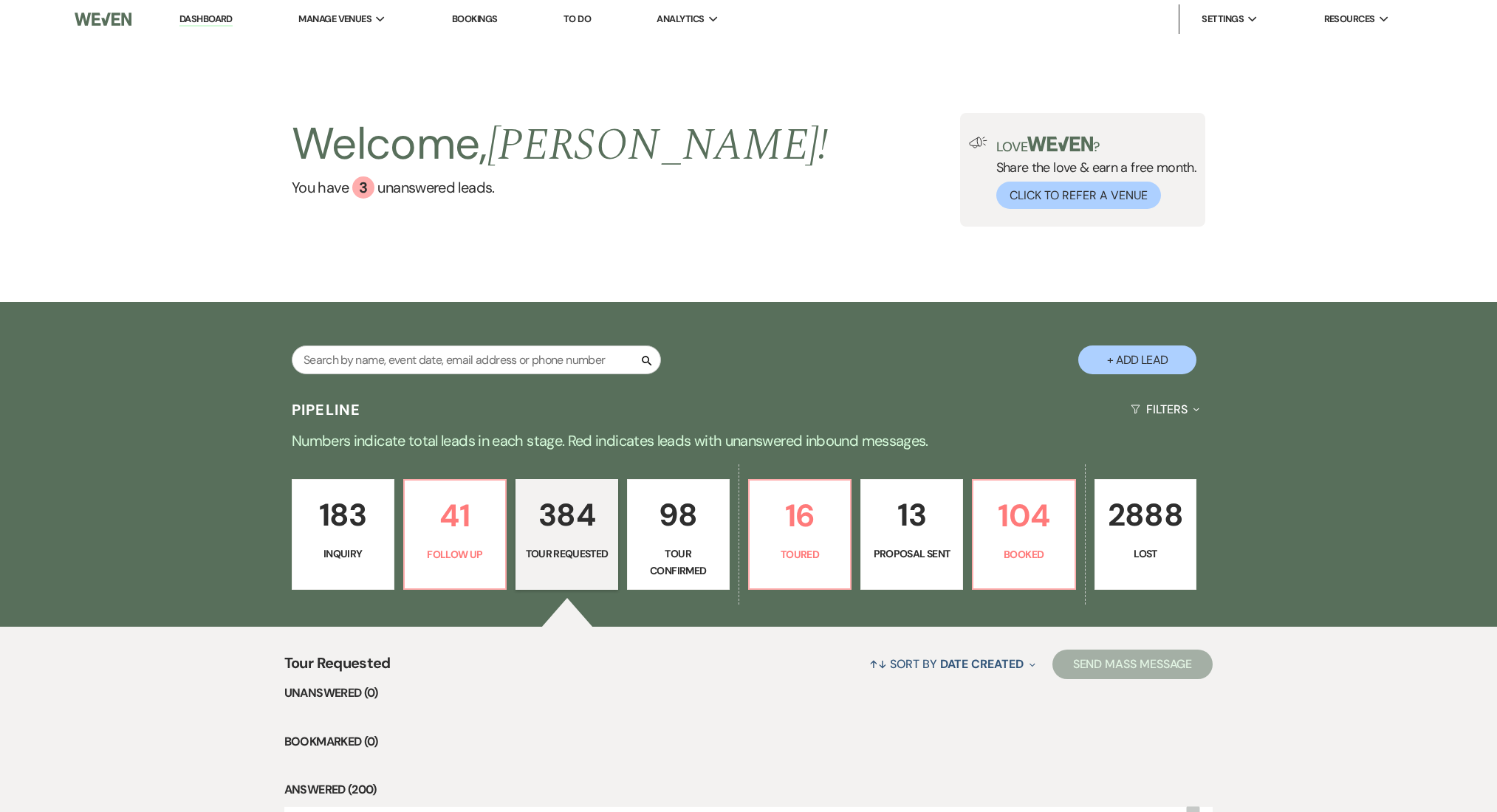
select select "2"
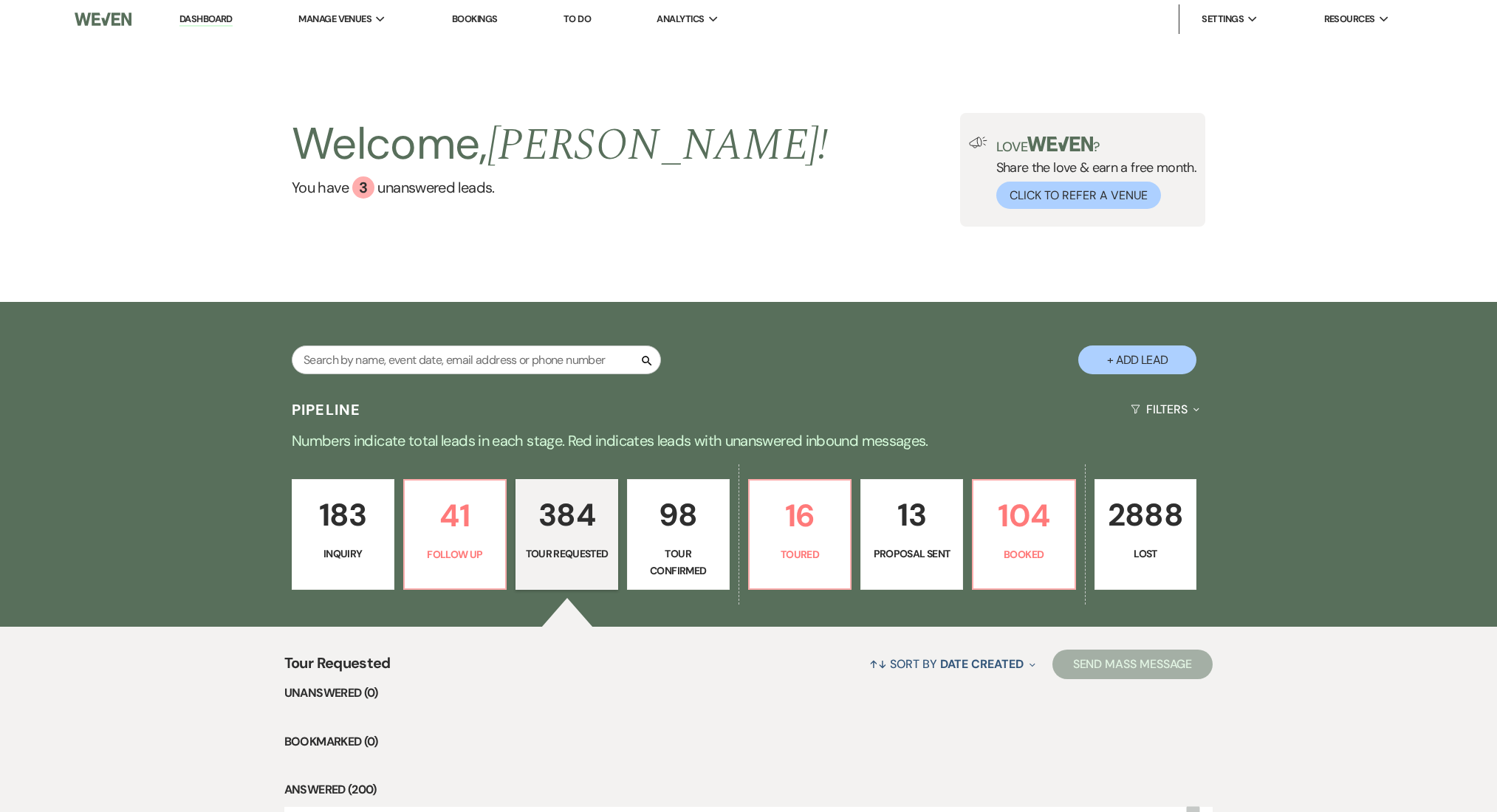
select select "2"
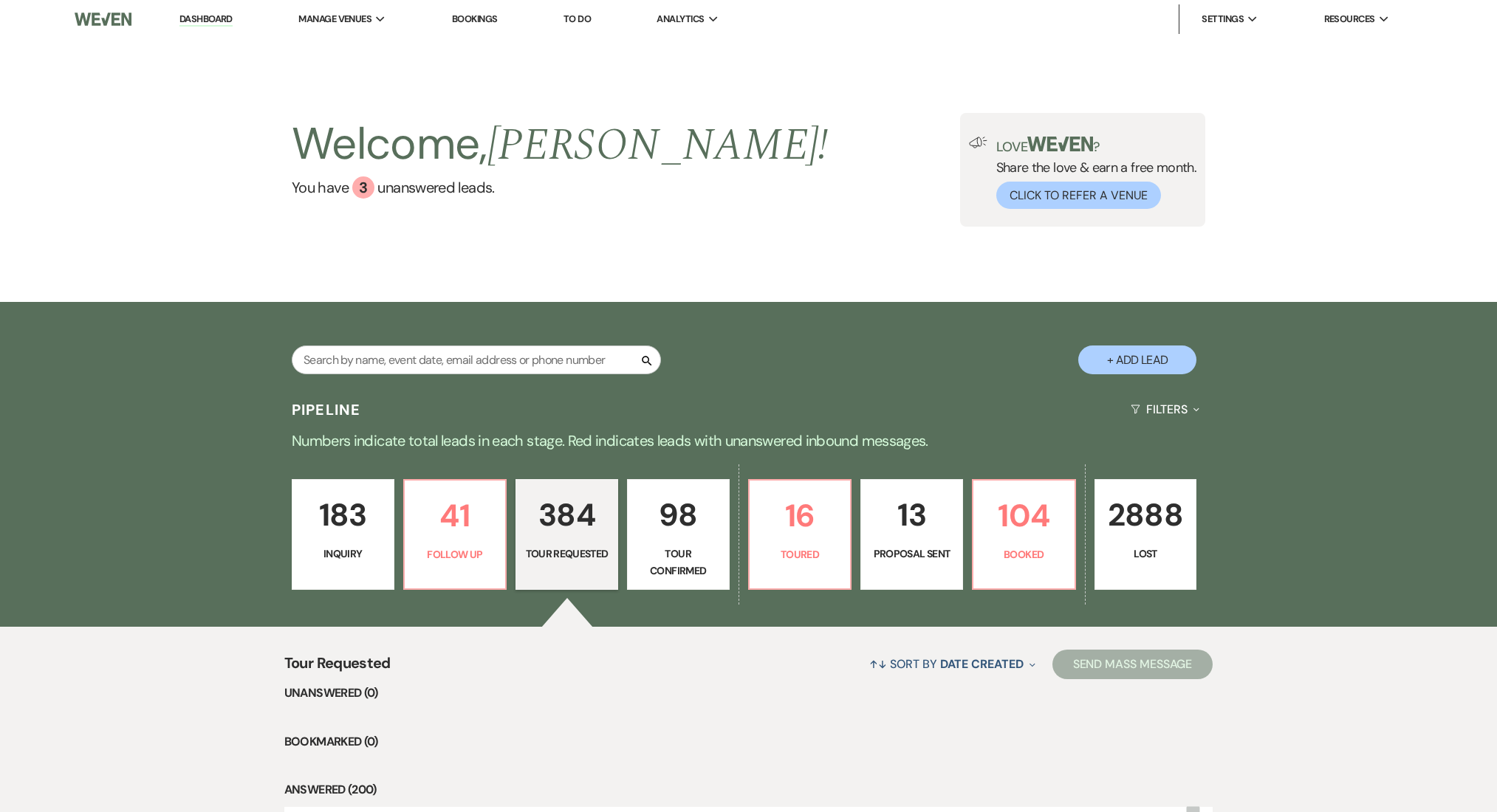
select select "2"
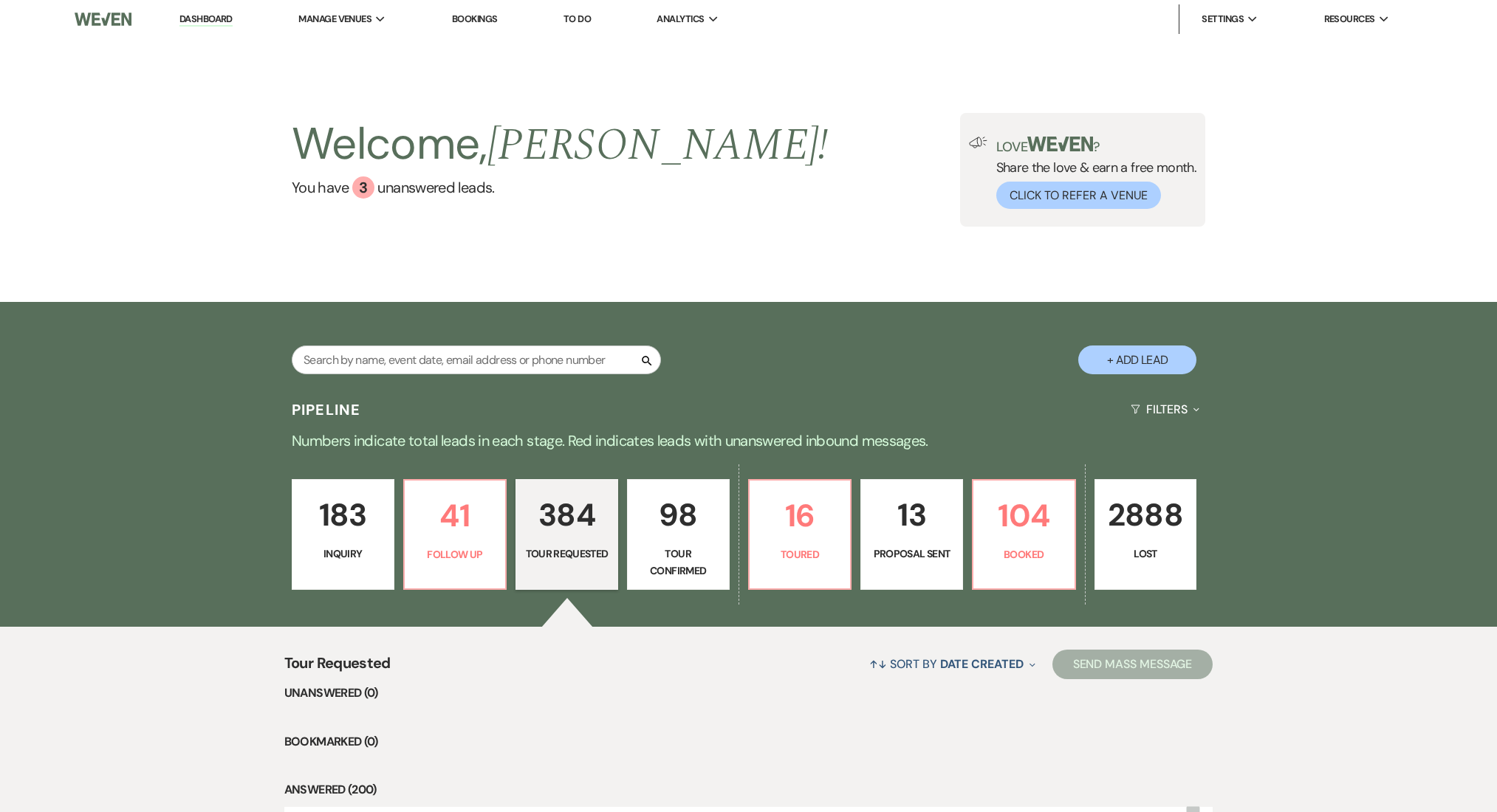
select select "2"
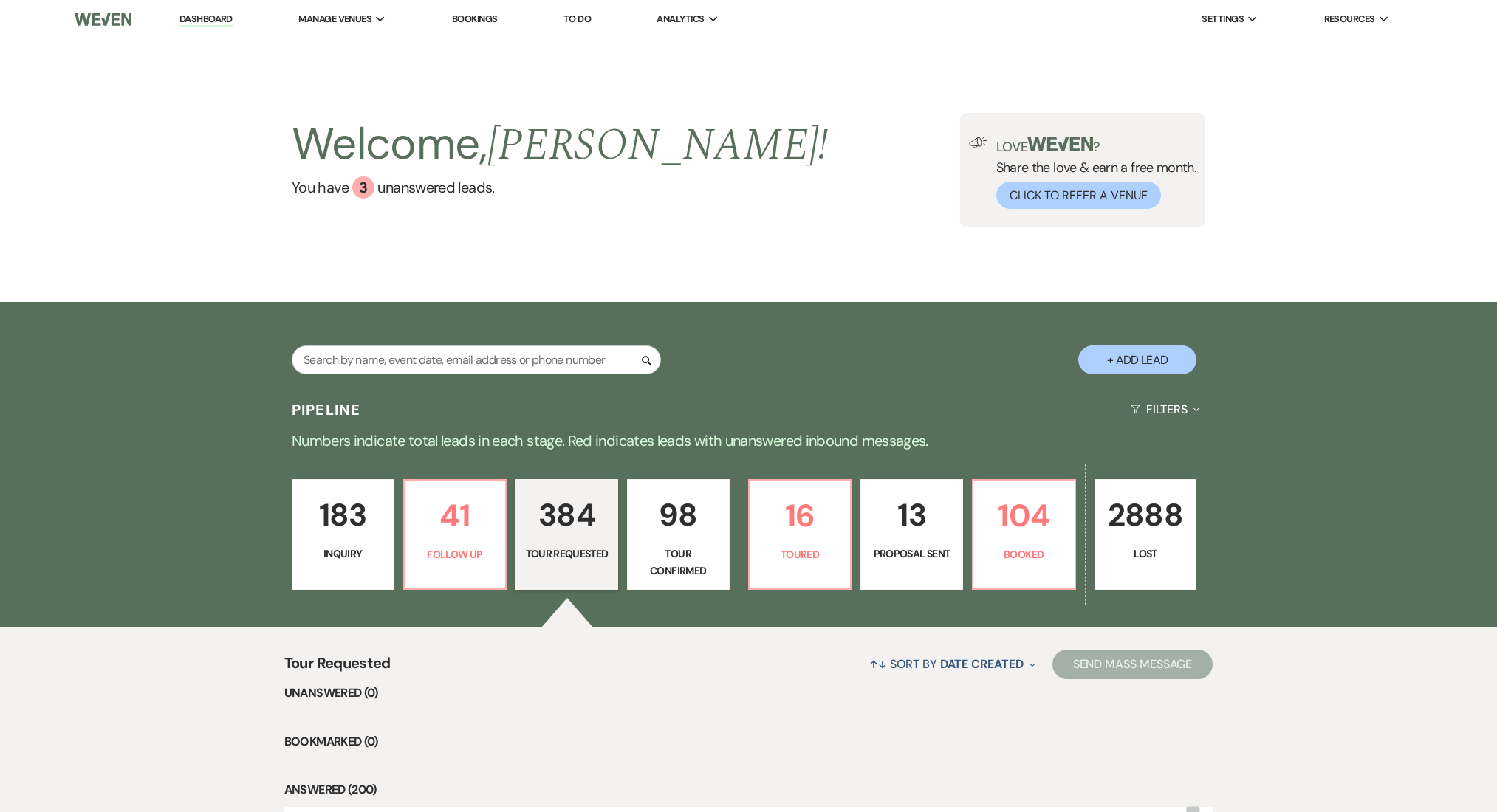
select select "2"
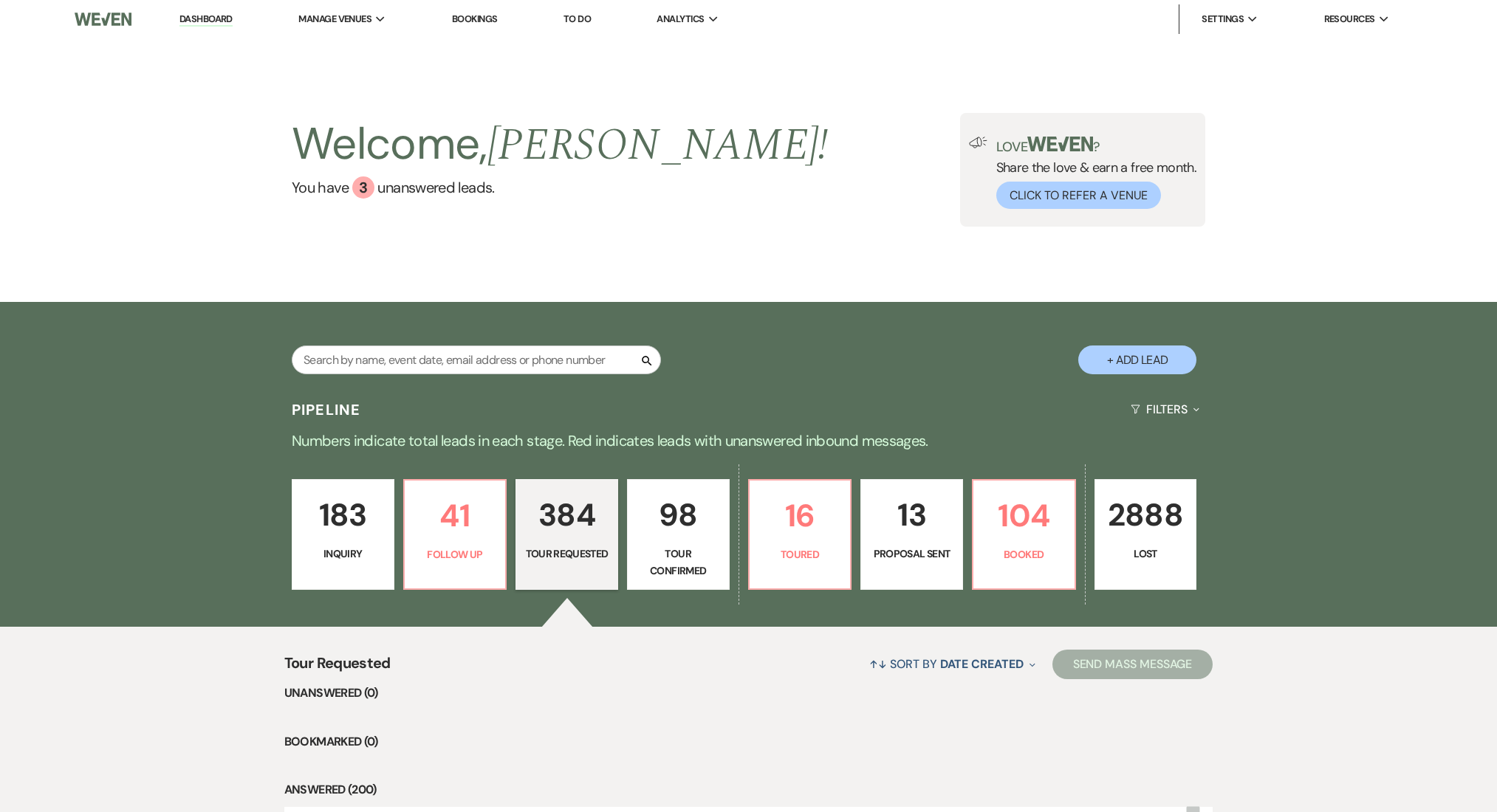
select select "2"
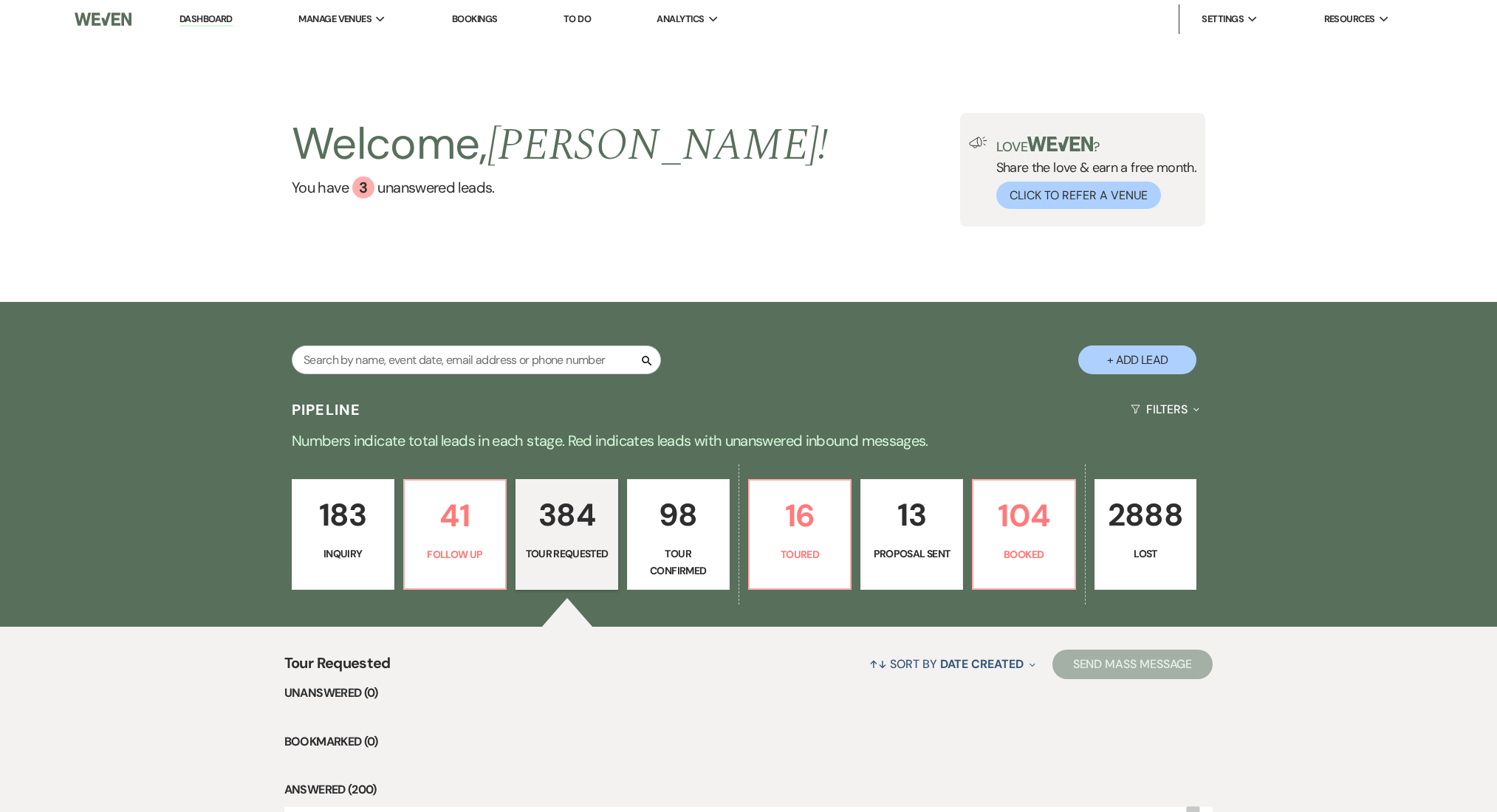
select select "2"
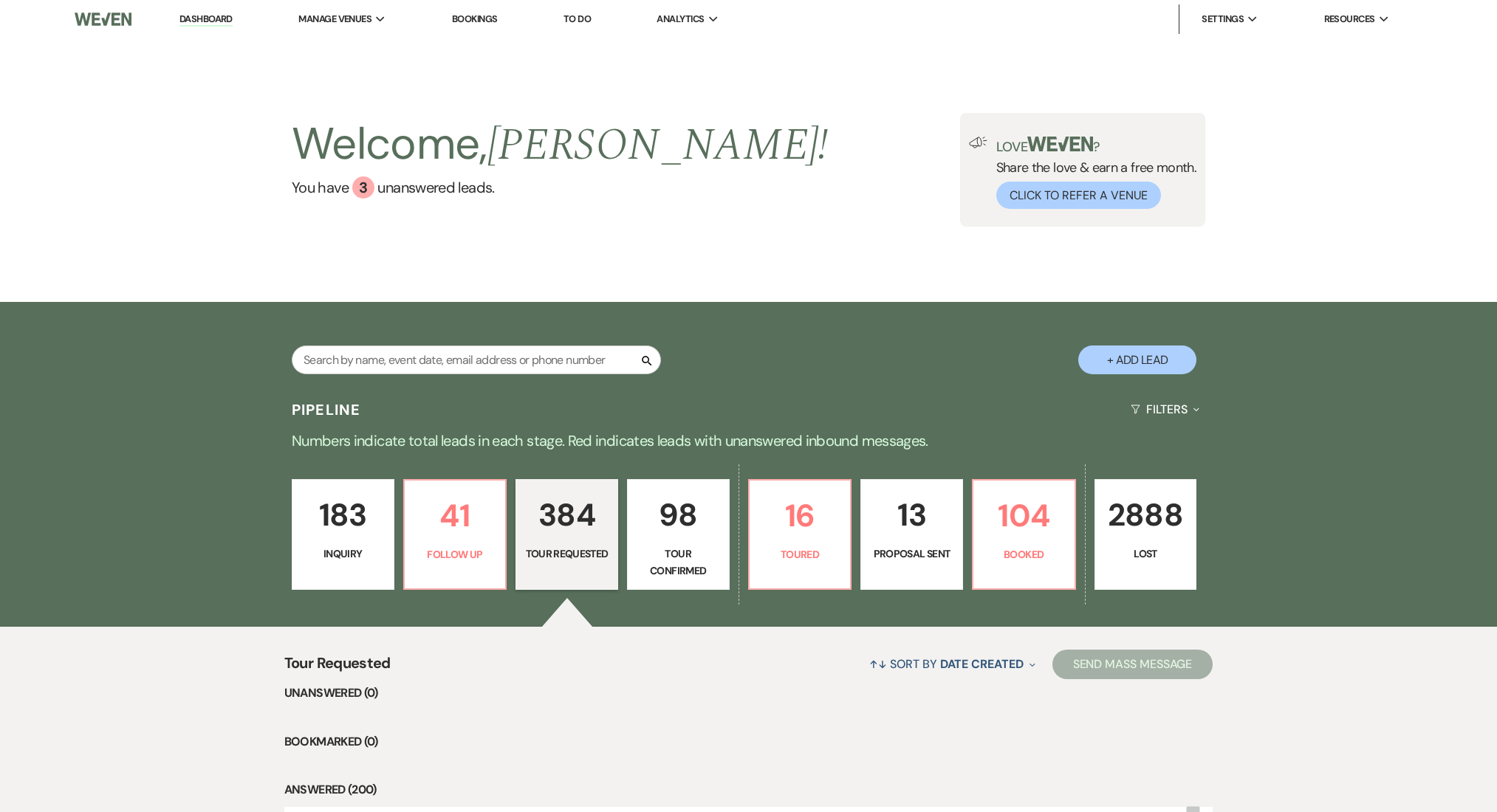
select select "2"
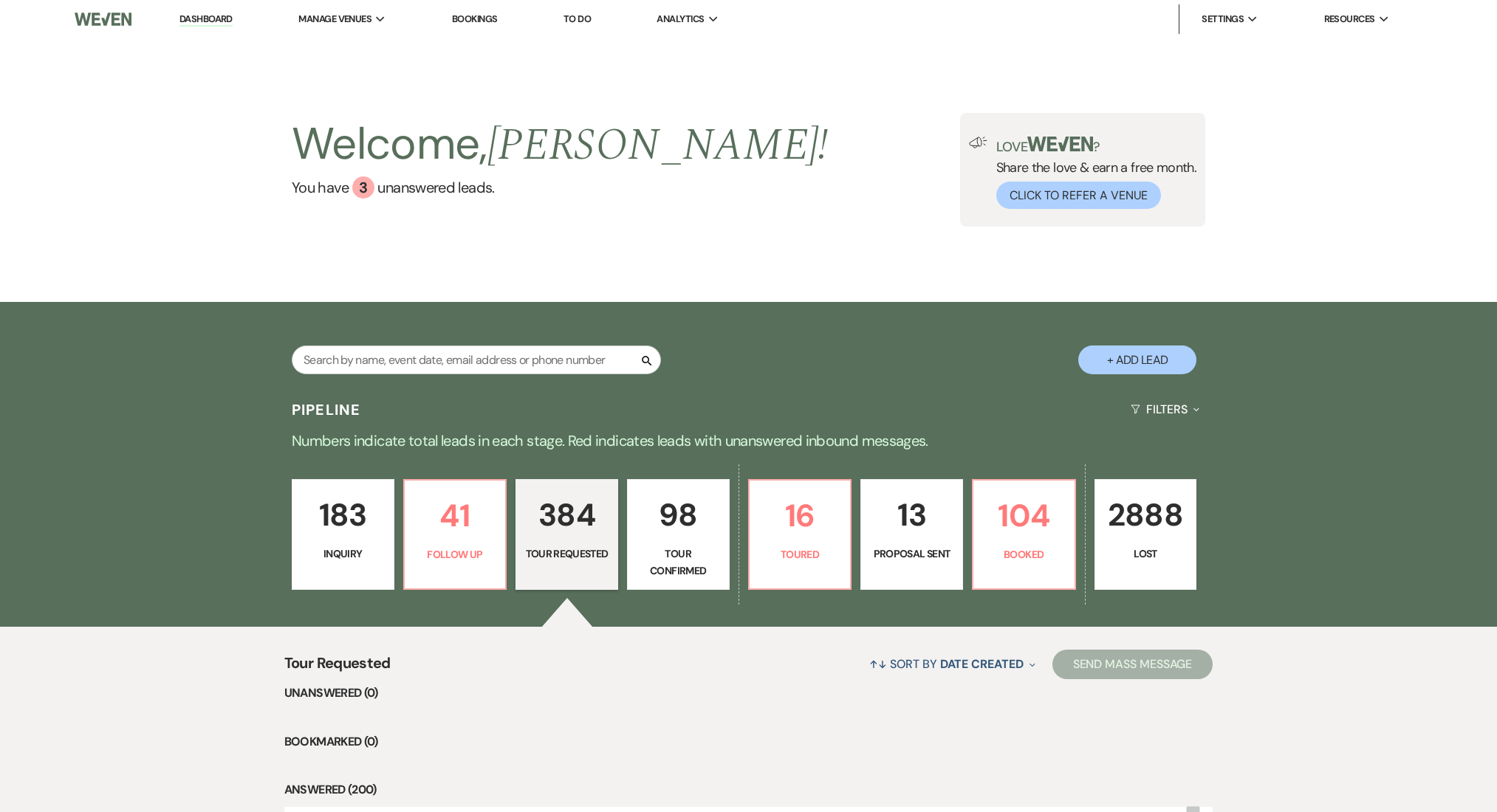
select select "2"
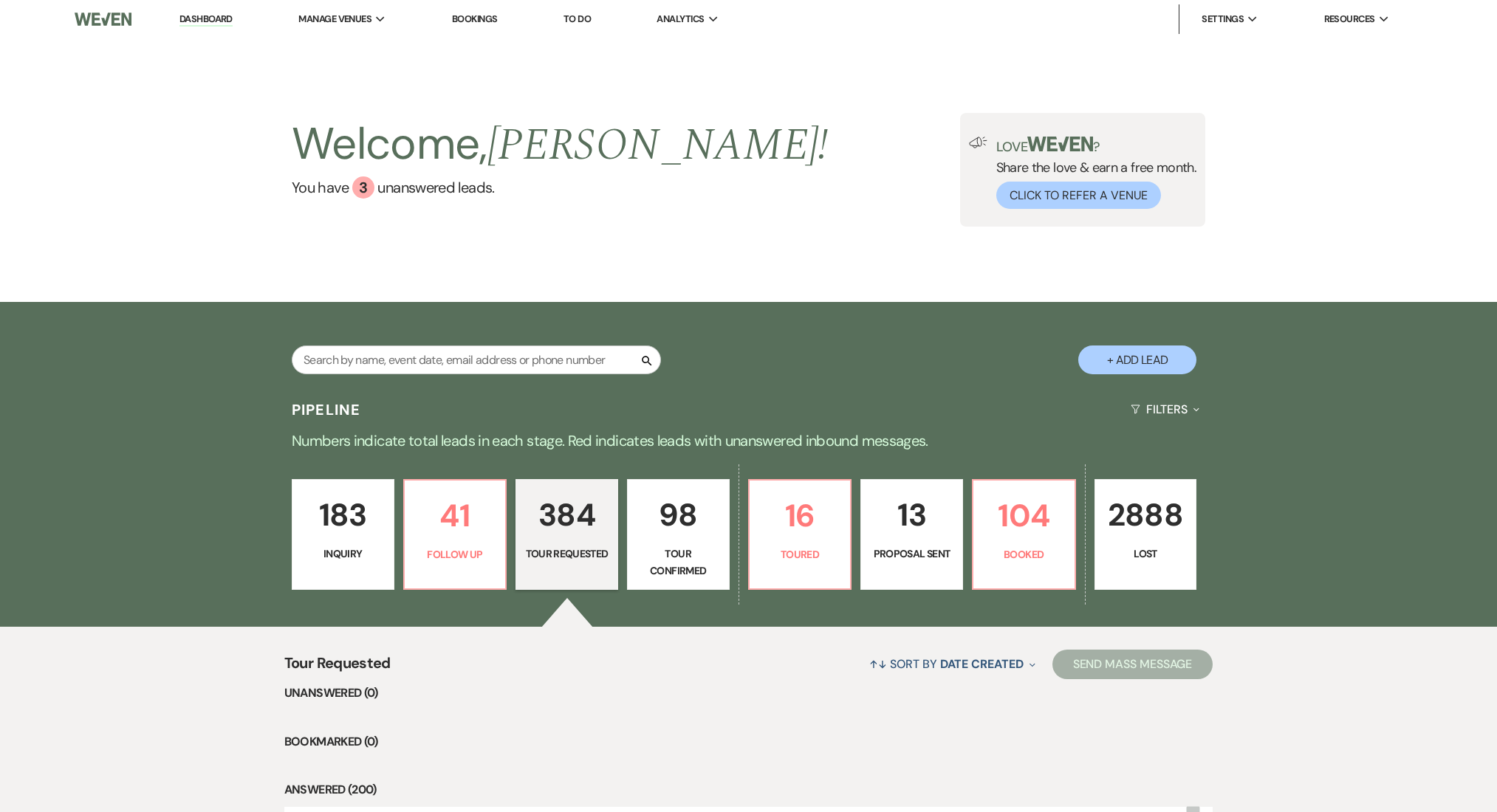
select select "2"
